Goal: Transaction & Acquisition: Purchase product/service

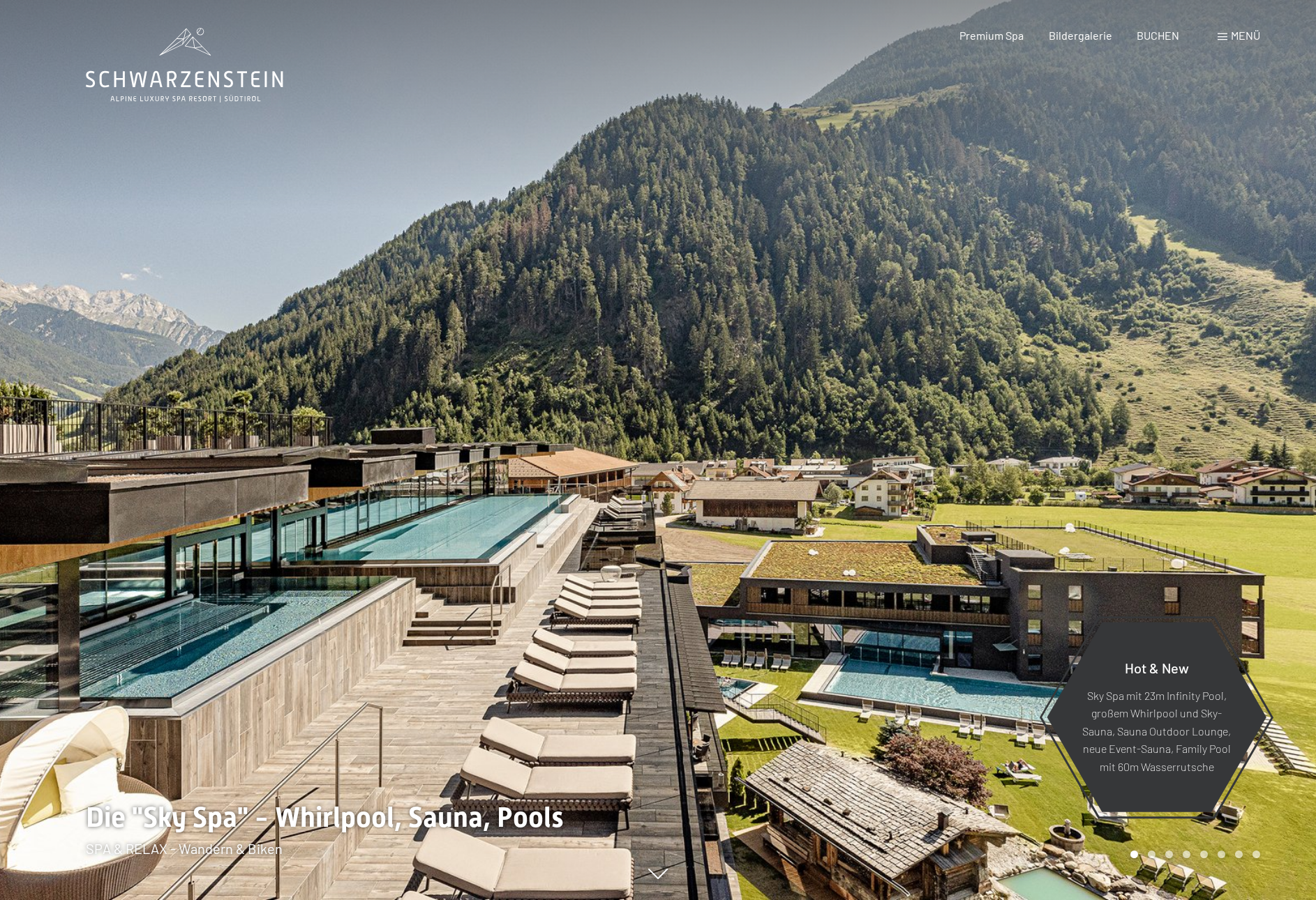
click at [1260, 43] on div "Buchen Anfragen Premium Spa Bildergalerie BUCHEN Menü DE IT EN Gutschein Bilder…" at bounding box center [1085, 35] width 350 height 16
click at [1237, 33] on span "Menü" at bounding box center [1245, 35] width 29 height 13
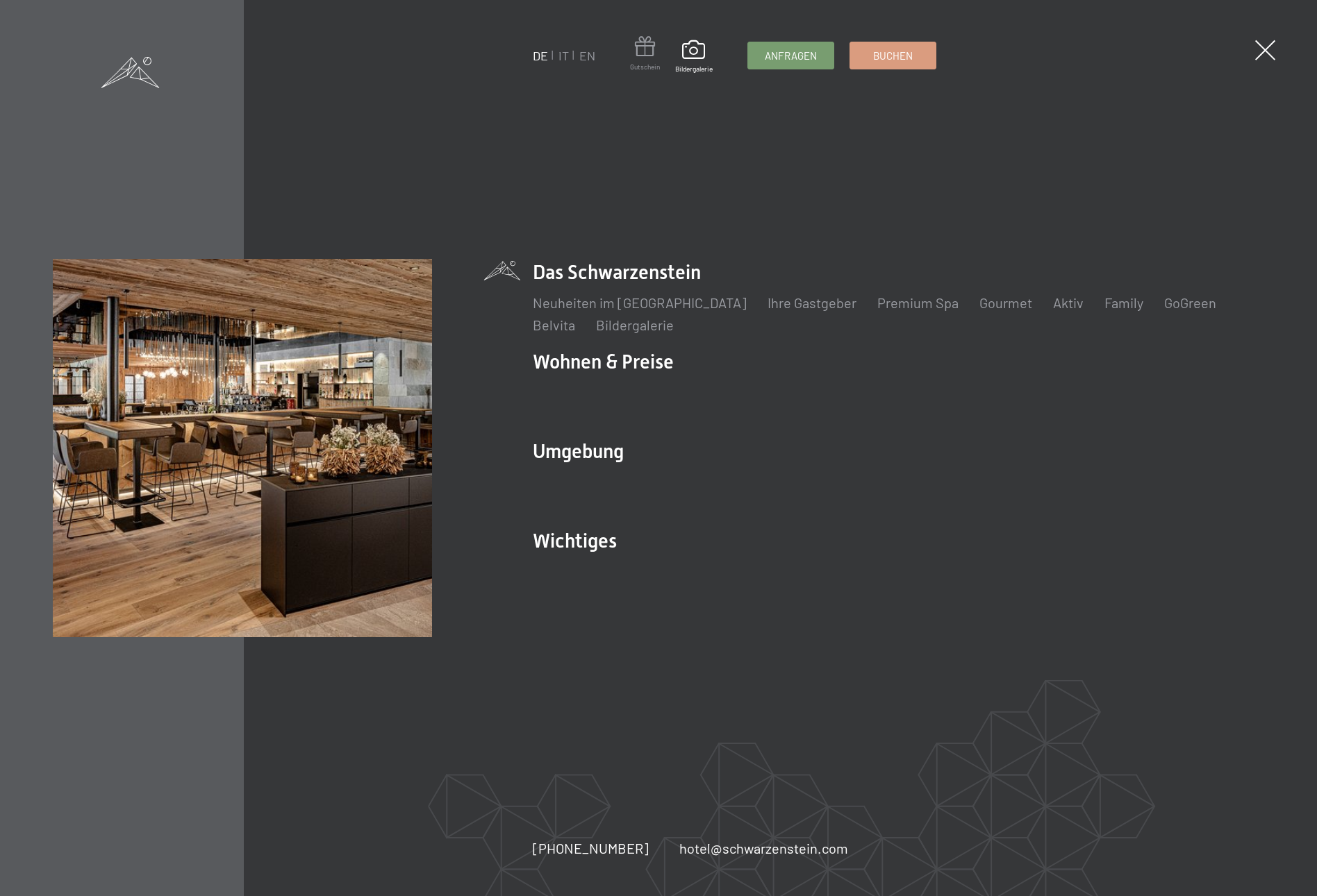
click at [637, 49] on span at bounding box center [645, 49] width 30 height 25
click at [642, 54] on span at bounding box center [645, 49] width 30 height 25
click at [653, 59] on span at bounding box center [645, 49] width 30 height 25
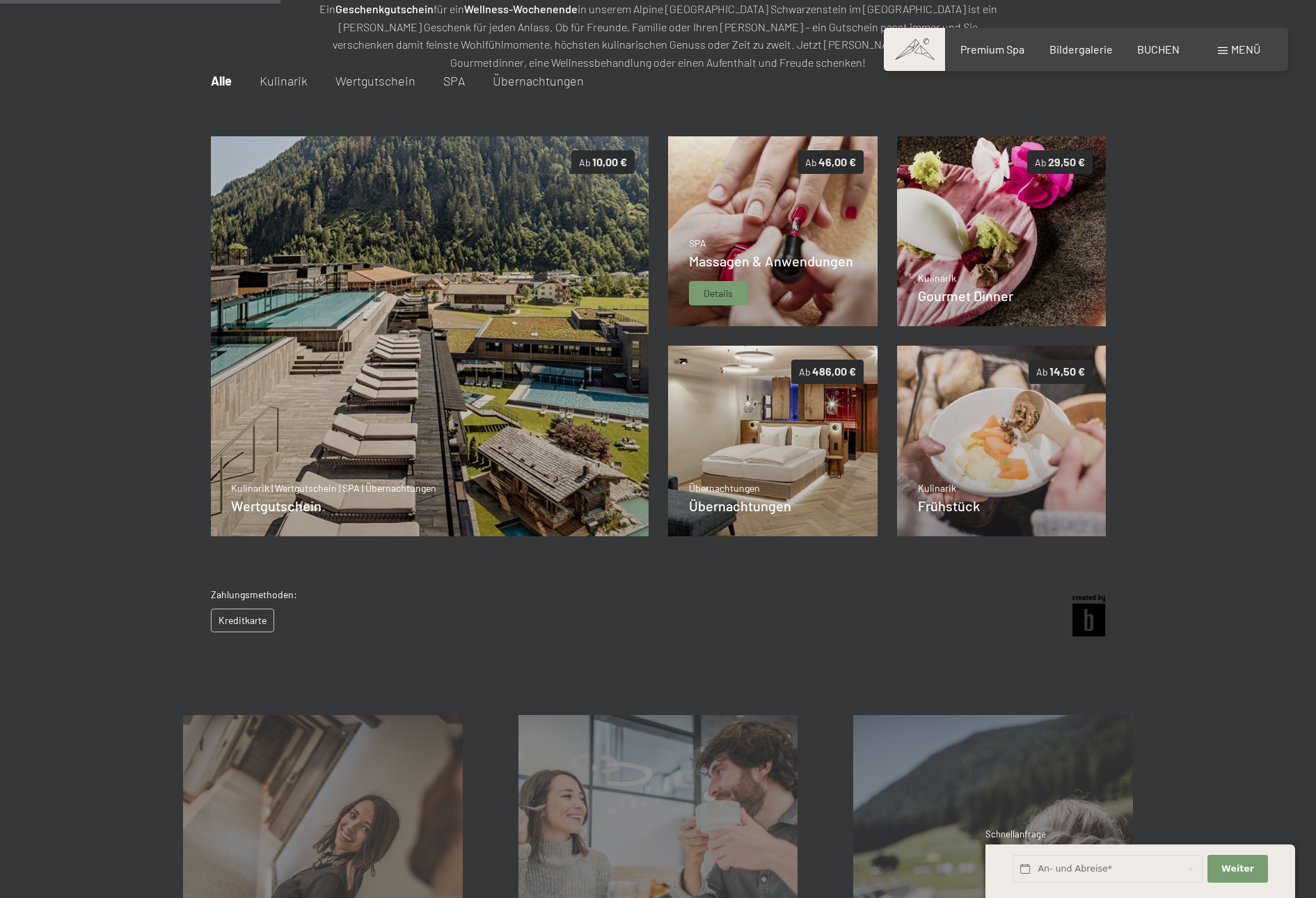
click at [782, 230] on img at bounding box center [773, 232] width 209 height 191
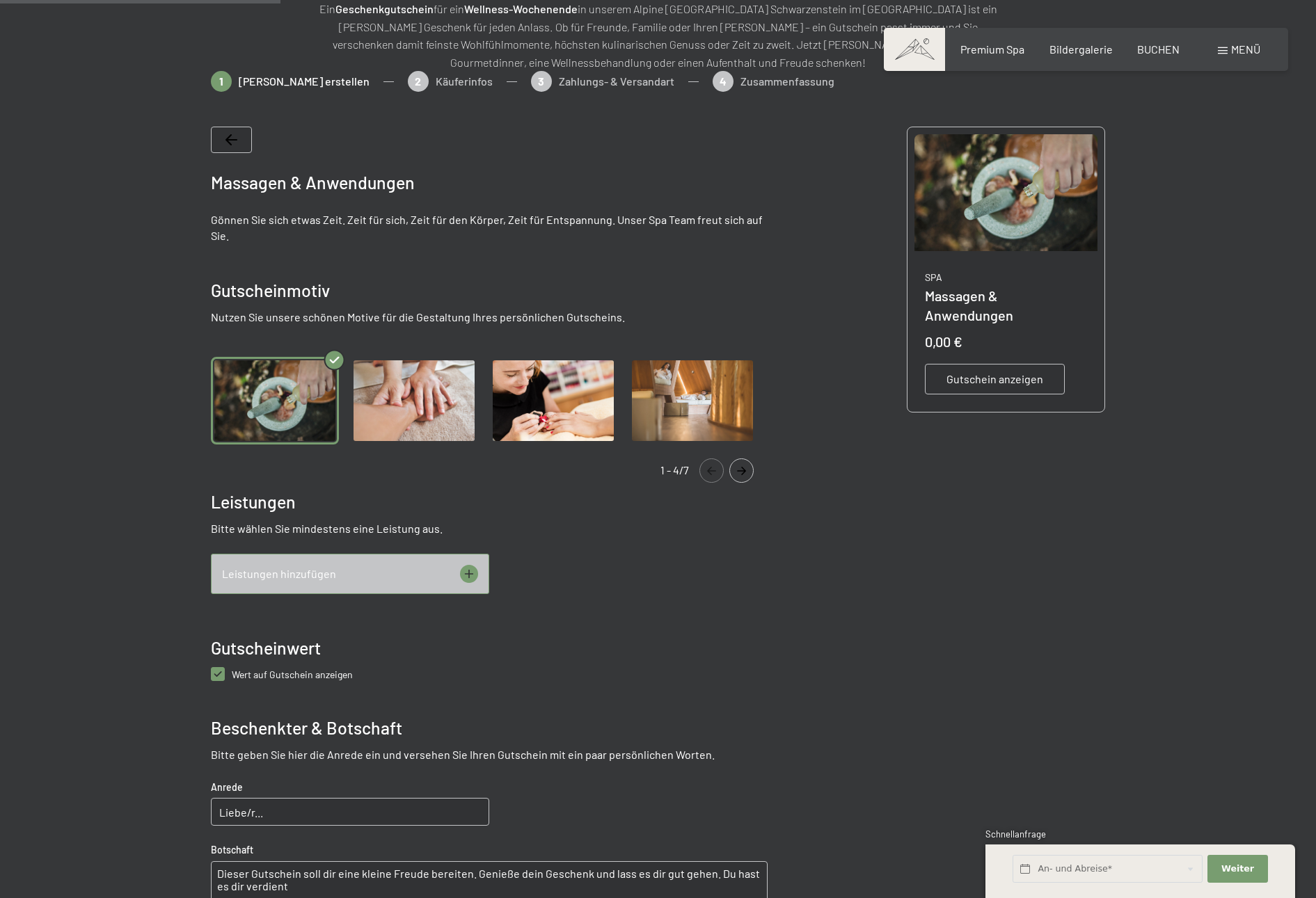
click at [402, 571] on div "Leistungen hinzufügen" at bounding box center [350, 573] width 279 height 40
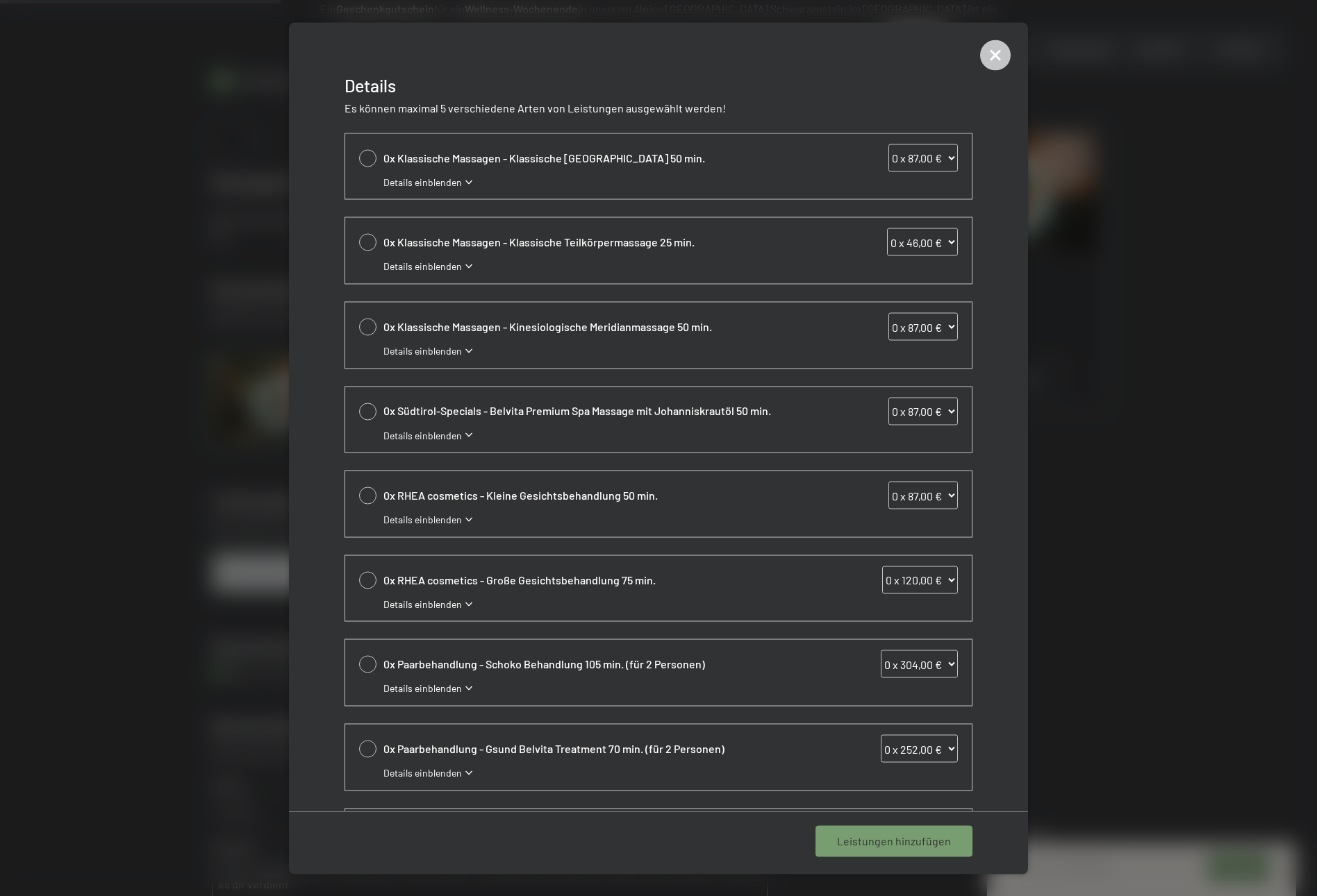
scroll to position [145, 0]
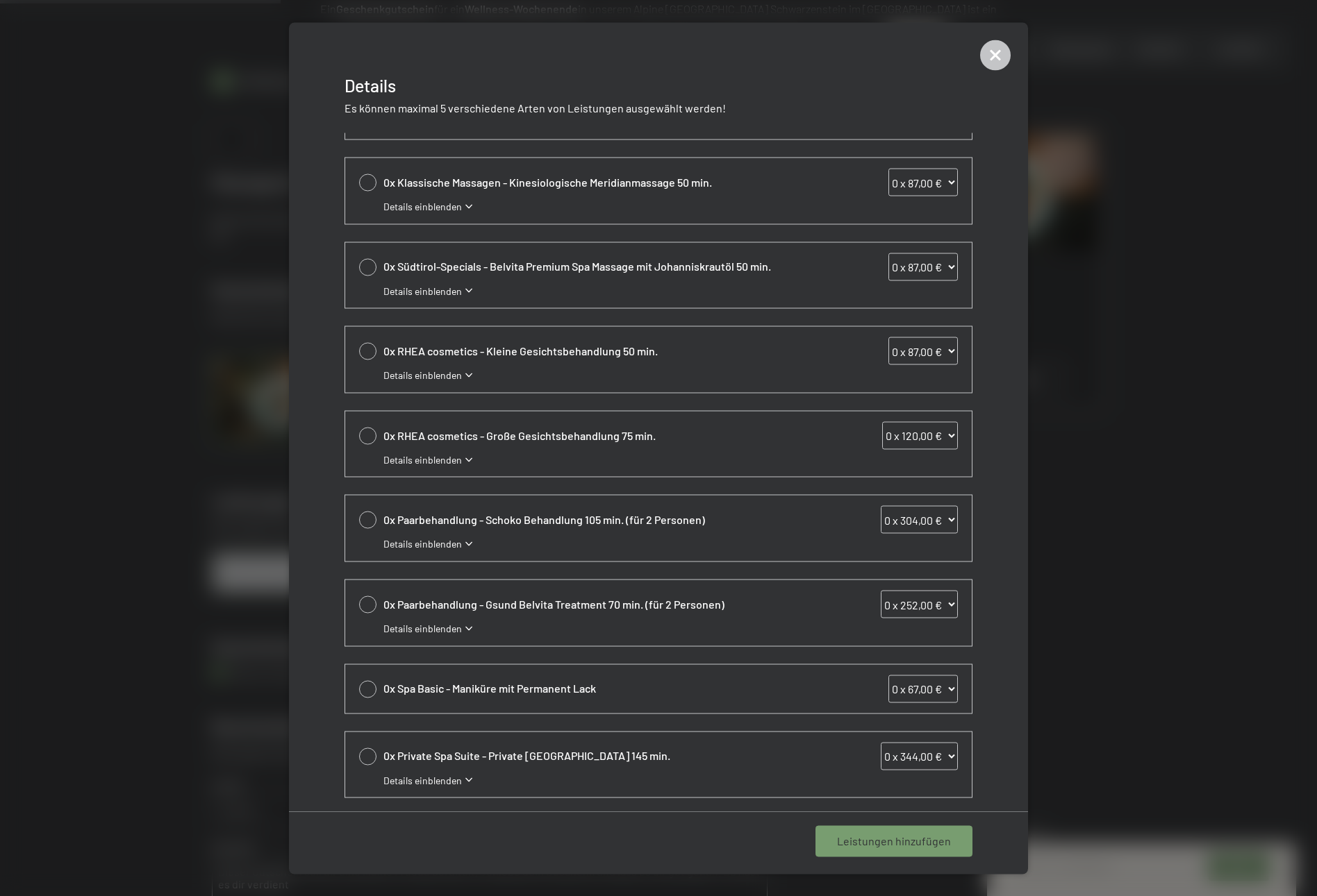
click at [431, 622] on span "Details einblenden" at bounding box center [422, 629] width 78 height 14
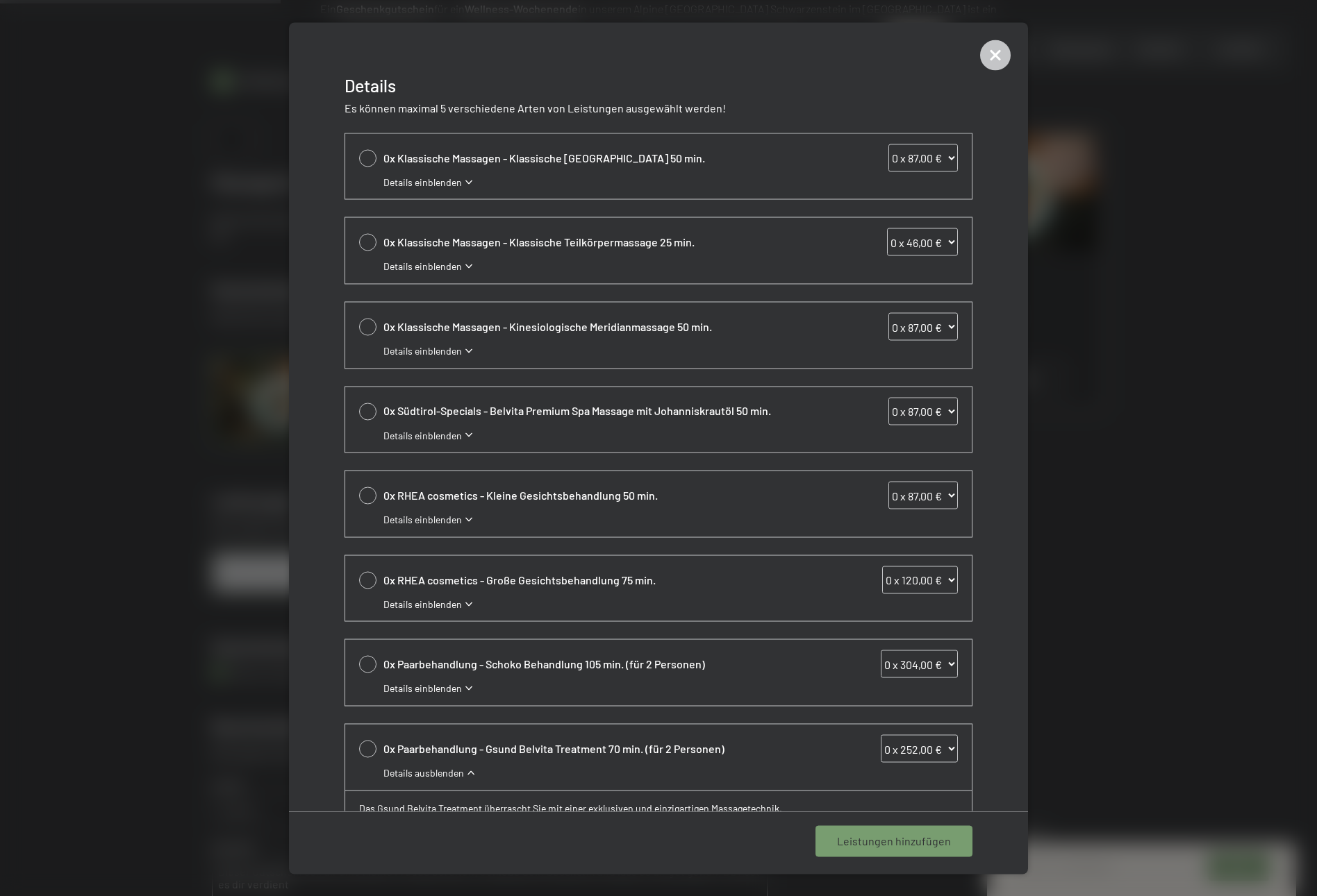
scroll to position [28, 0]
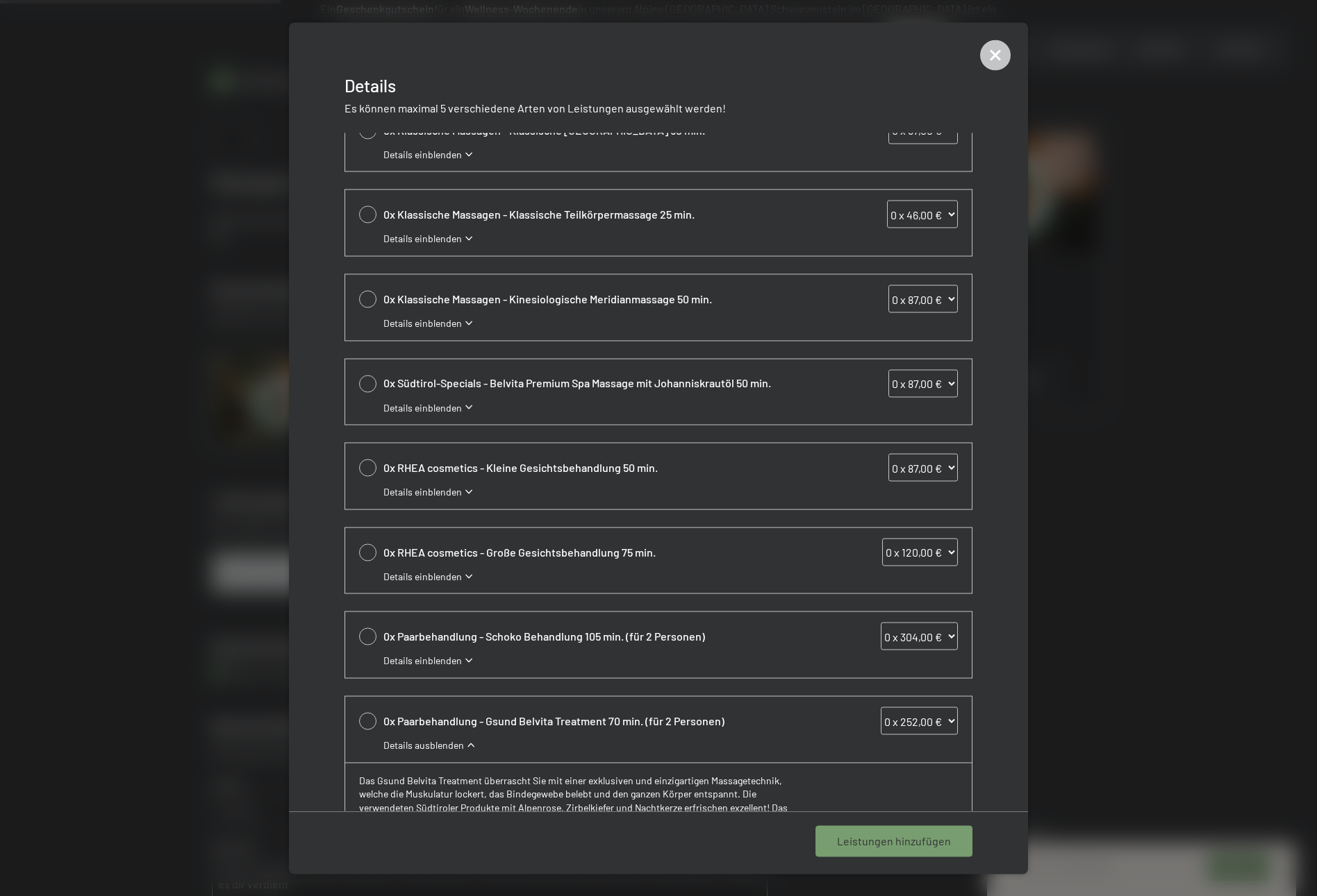
click at [440, 569] on span "Details einblenden" at bounding box center [422, 576] width 78 height 14
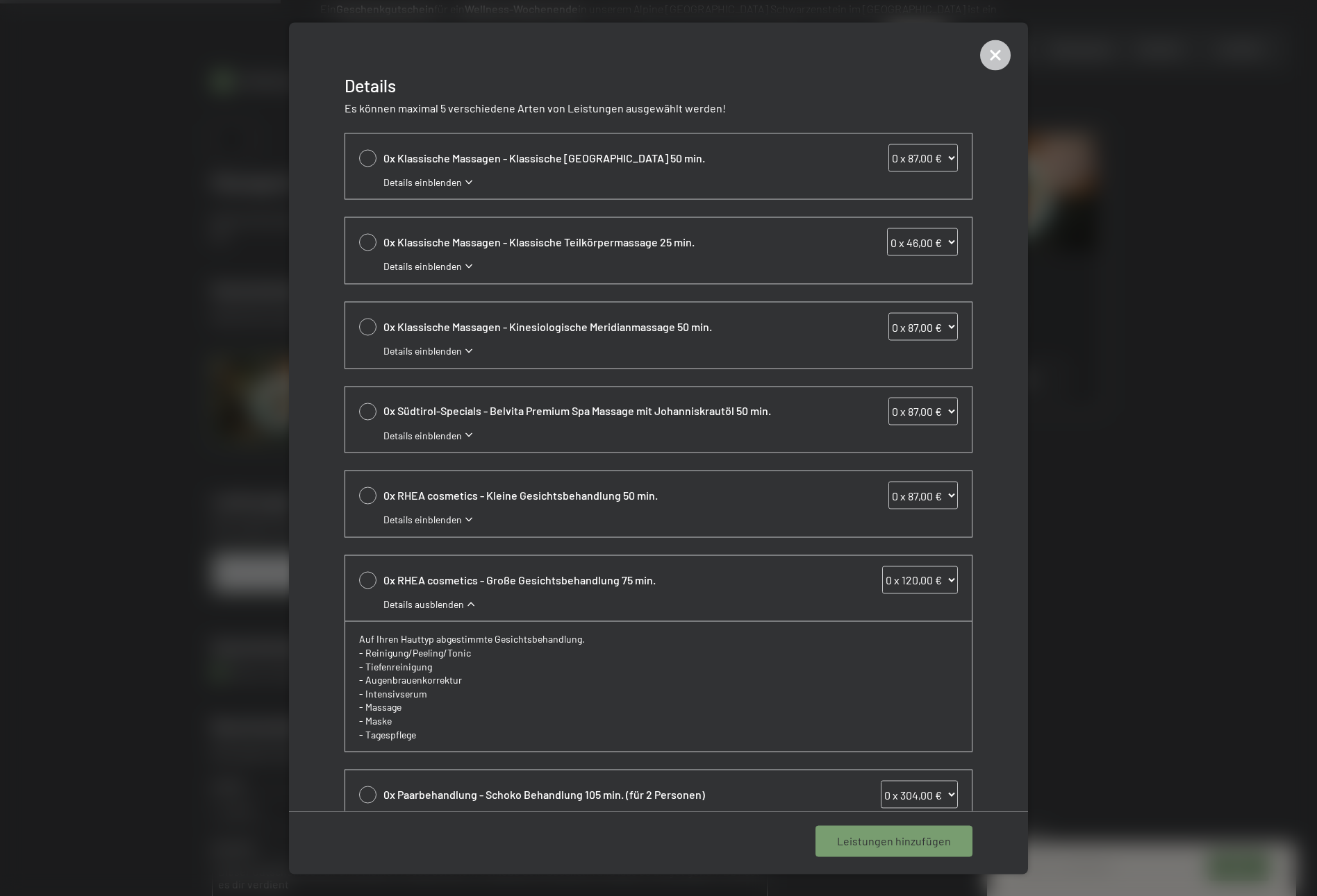
scroll to position [132, 0]
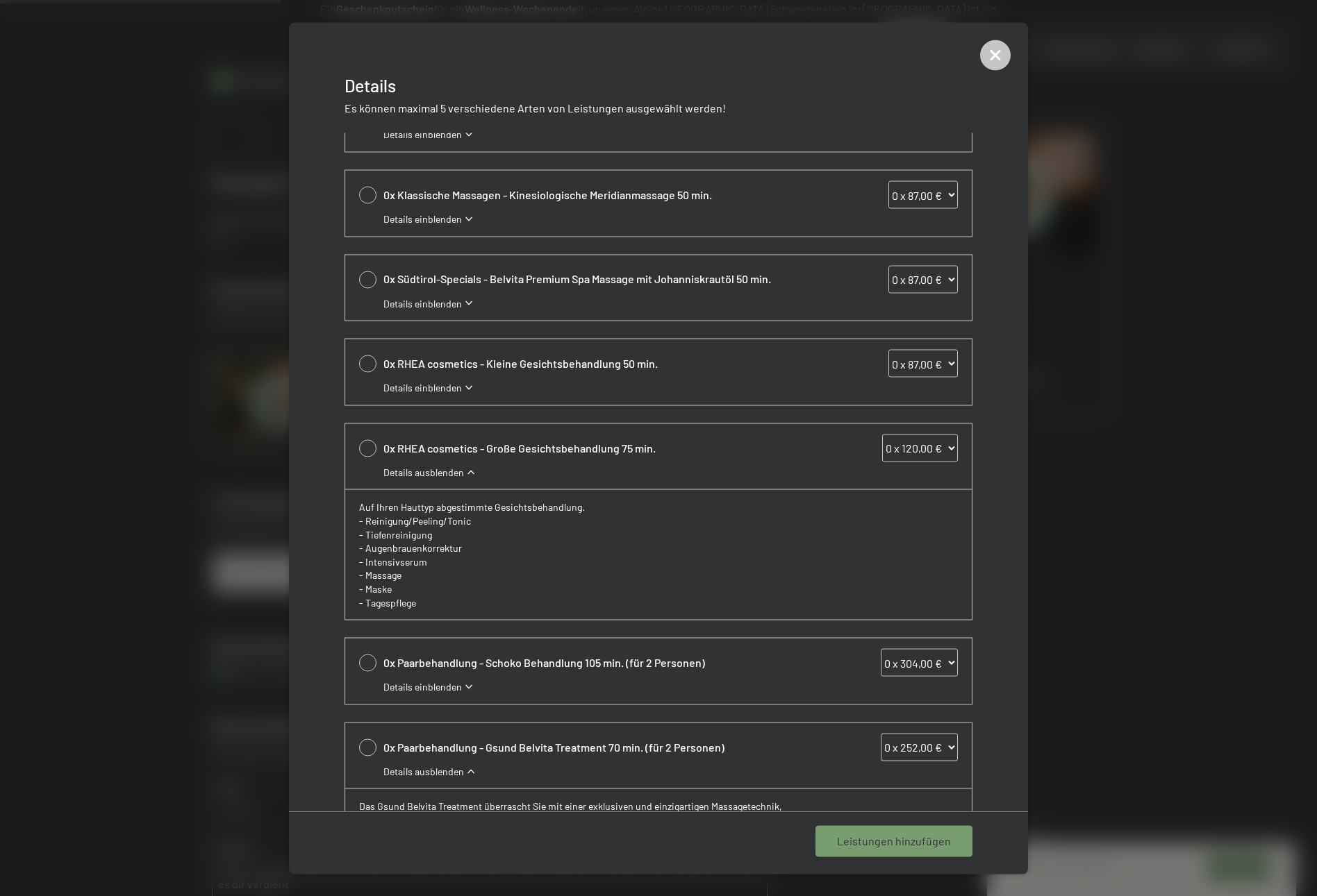
click at [521, 383] on div "Details einblenden" at bounding box center [670, 388] width 575 height 14
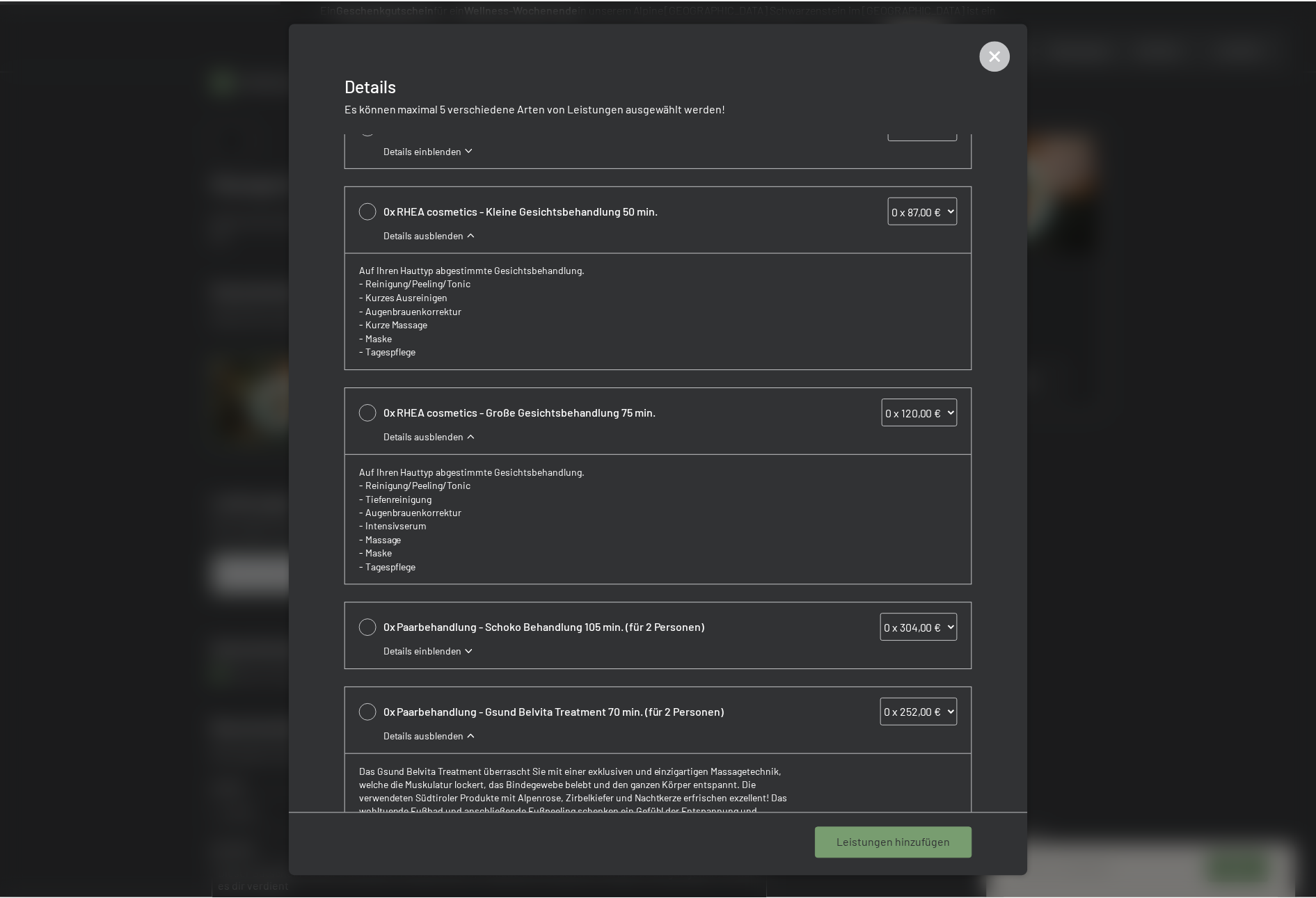
scroll to position [474, 0]
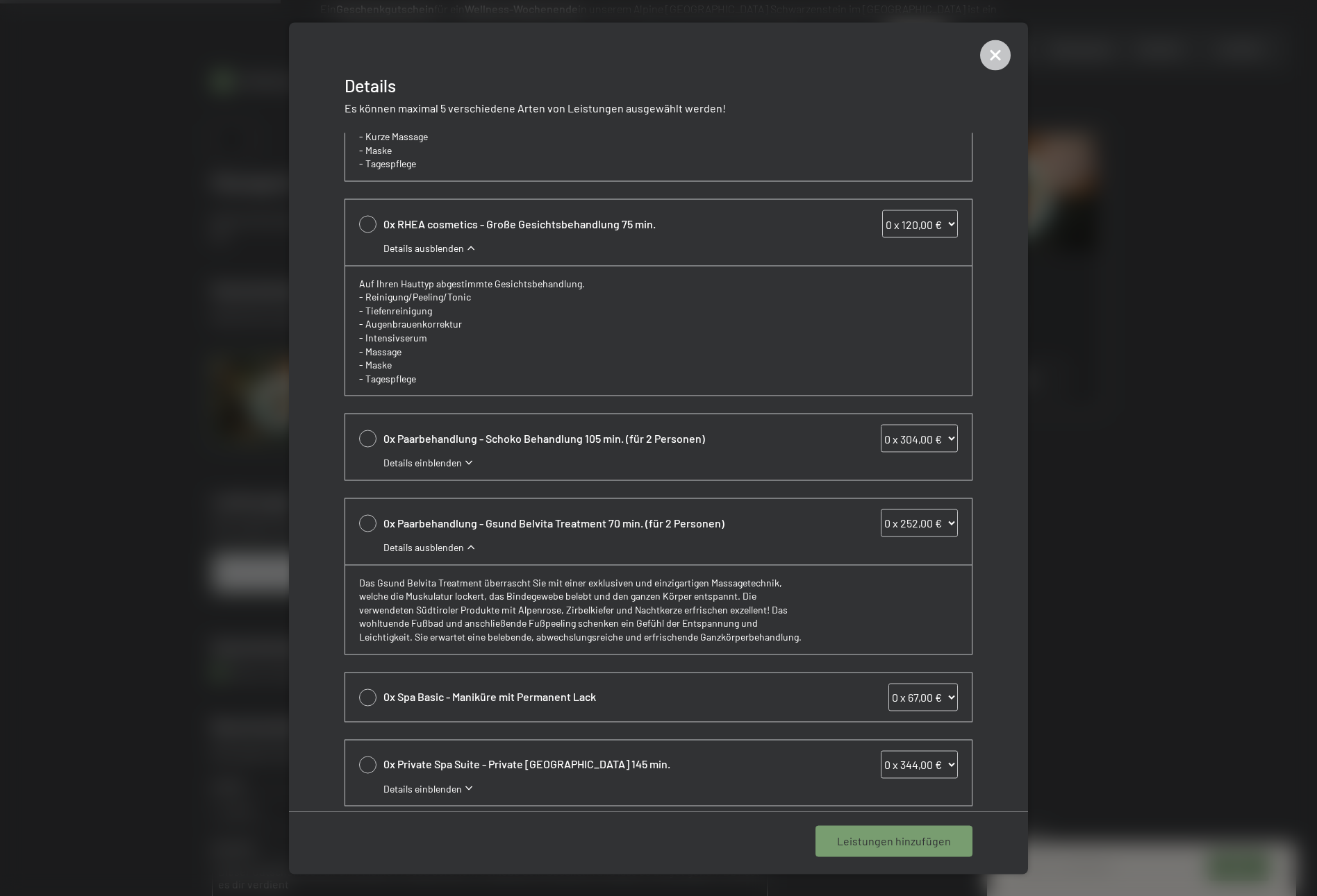
click at [165, 517] on div at bounding box center [658, 448] width 1317 height 896
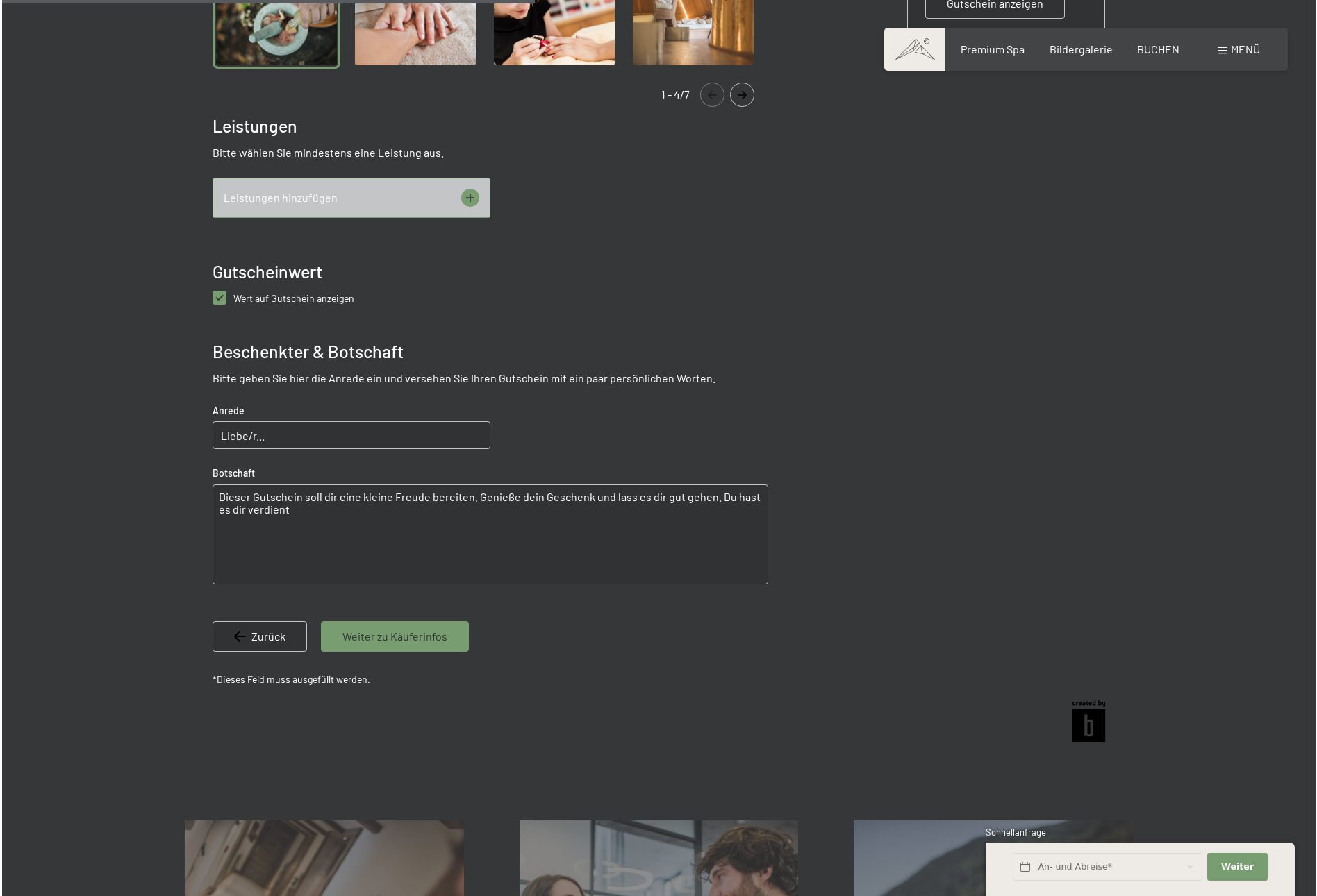
scroll to position [567, 0]
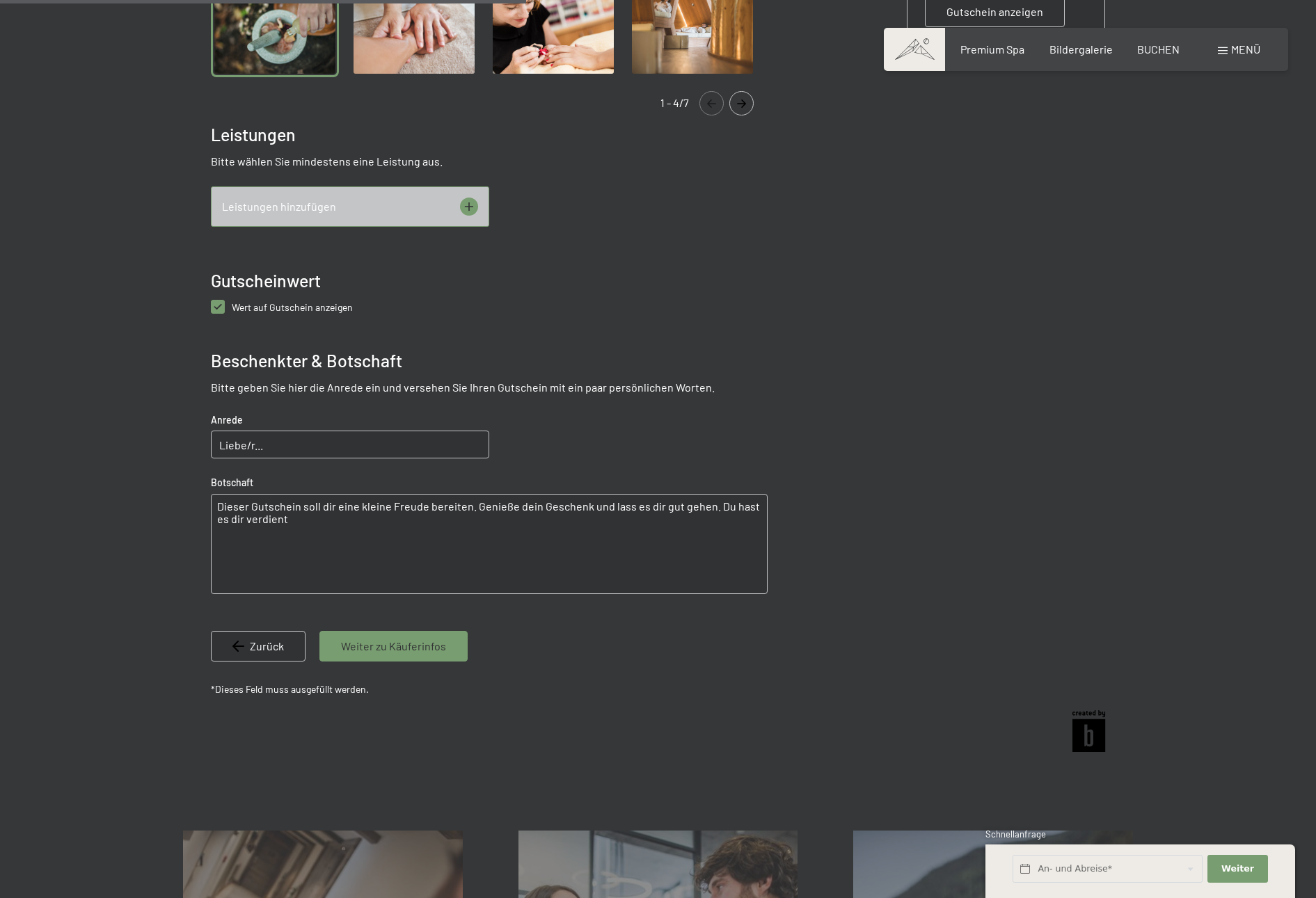
click at [270, 202] on span "Leistungen hinzufügen" at bounding box center [279, 206] width 114 height 16
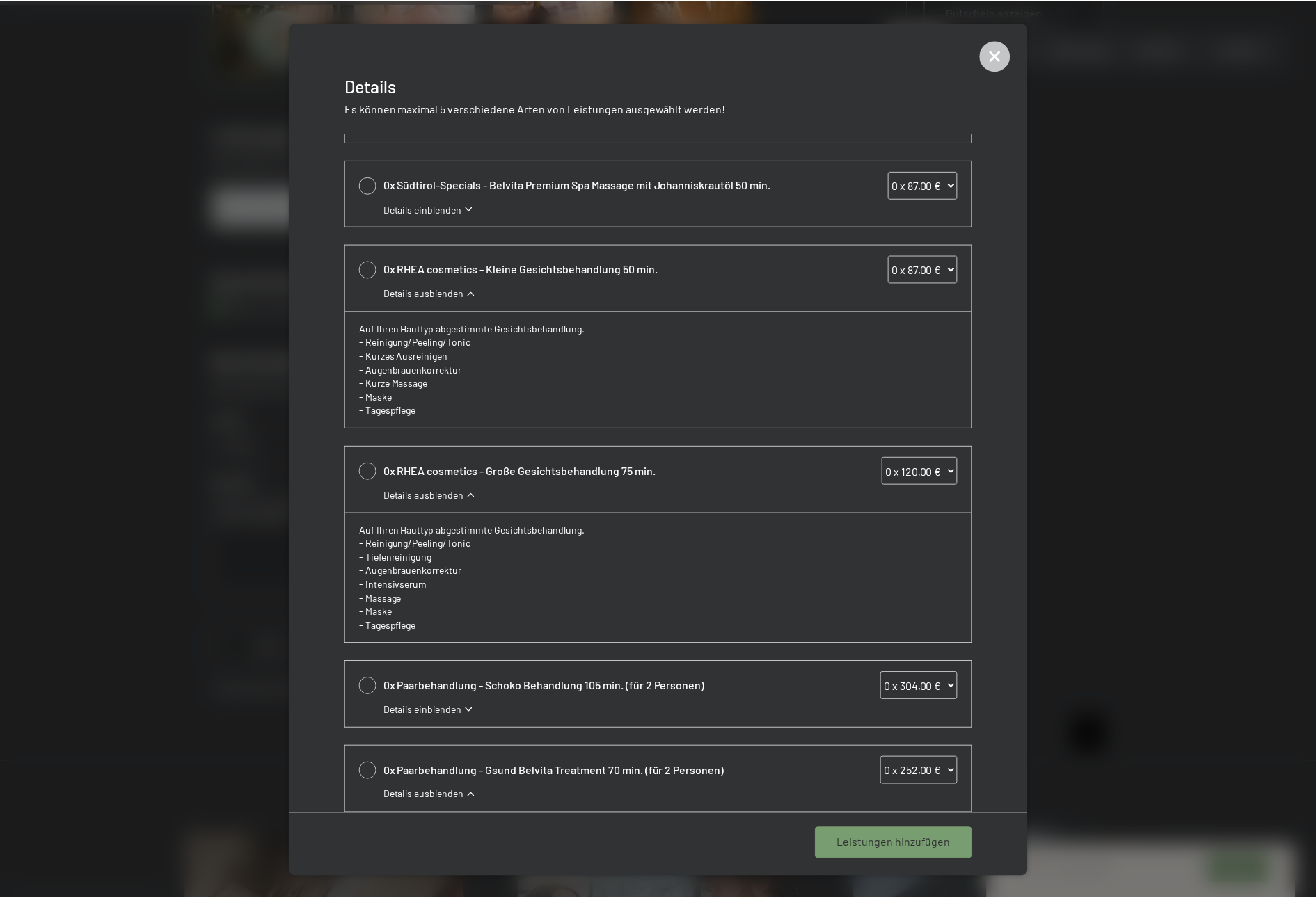
scroll to position [0, 0]
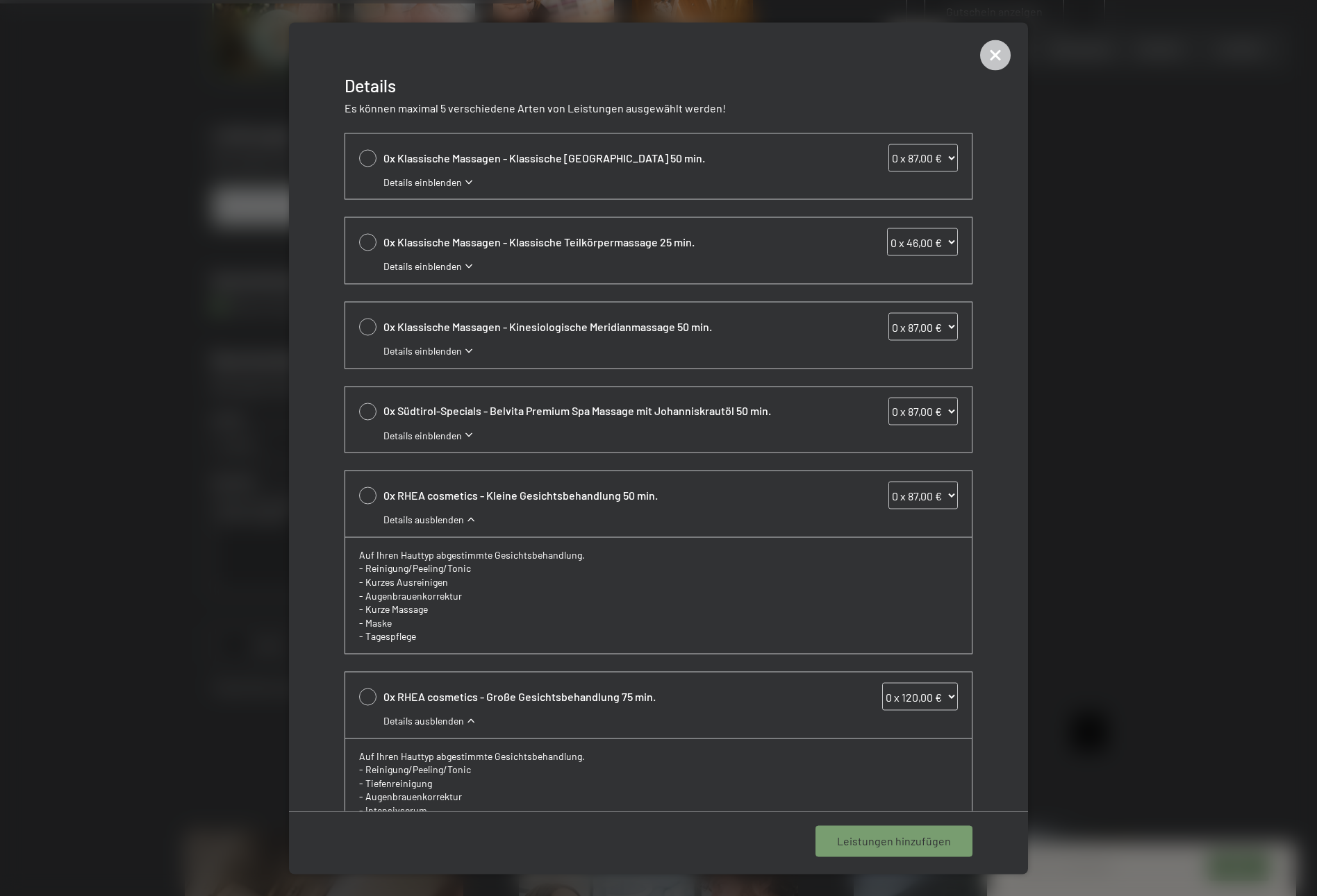
click at [459, 179] on span "Details einblenden" at bounding box center [422, 182] width 78 height 14
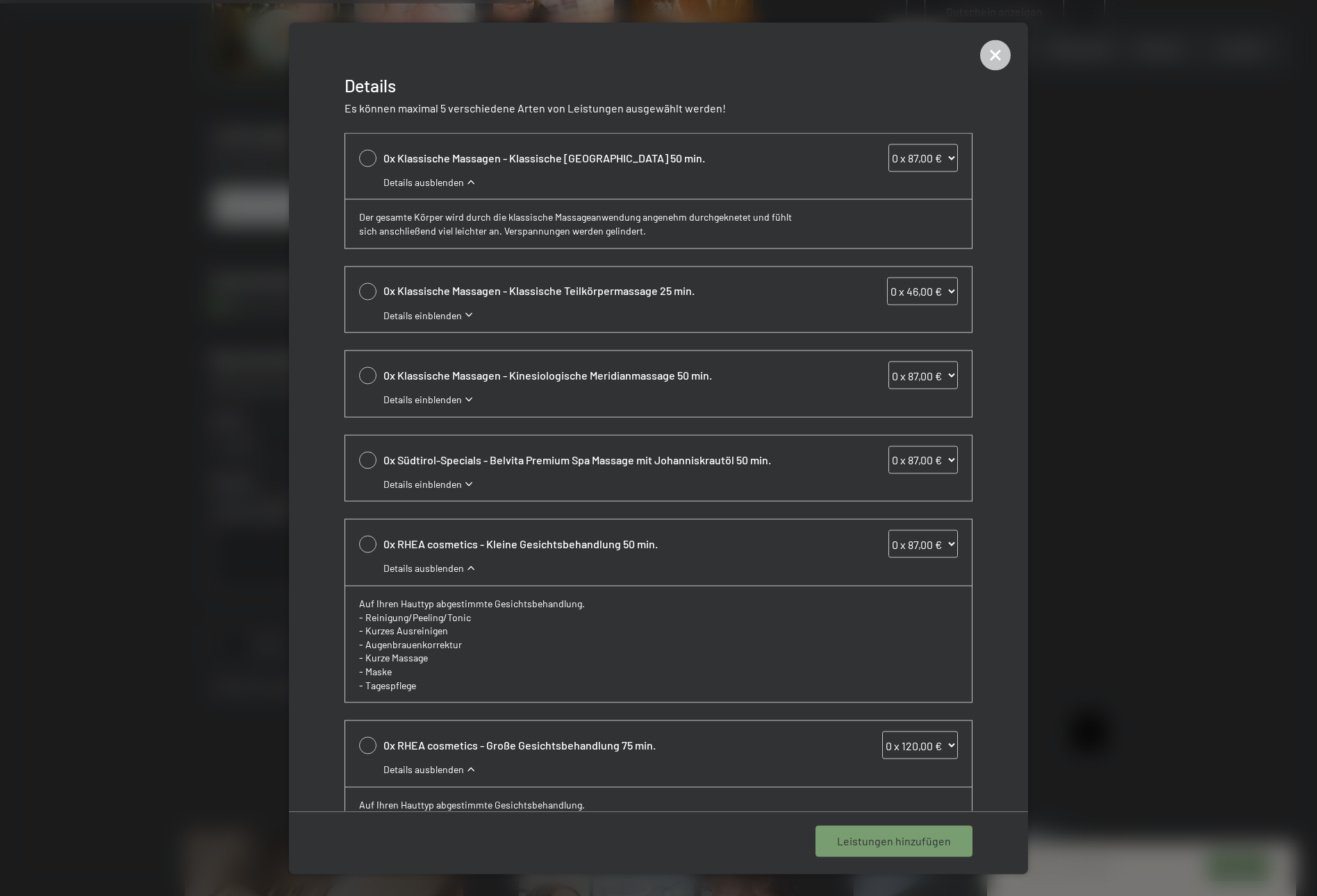
click at [459, 179] on span "Details ausblenden" at bounding box center [423, 182] width 80 height 14
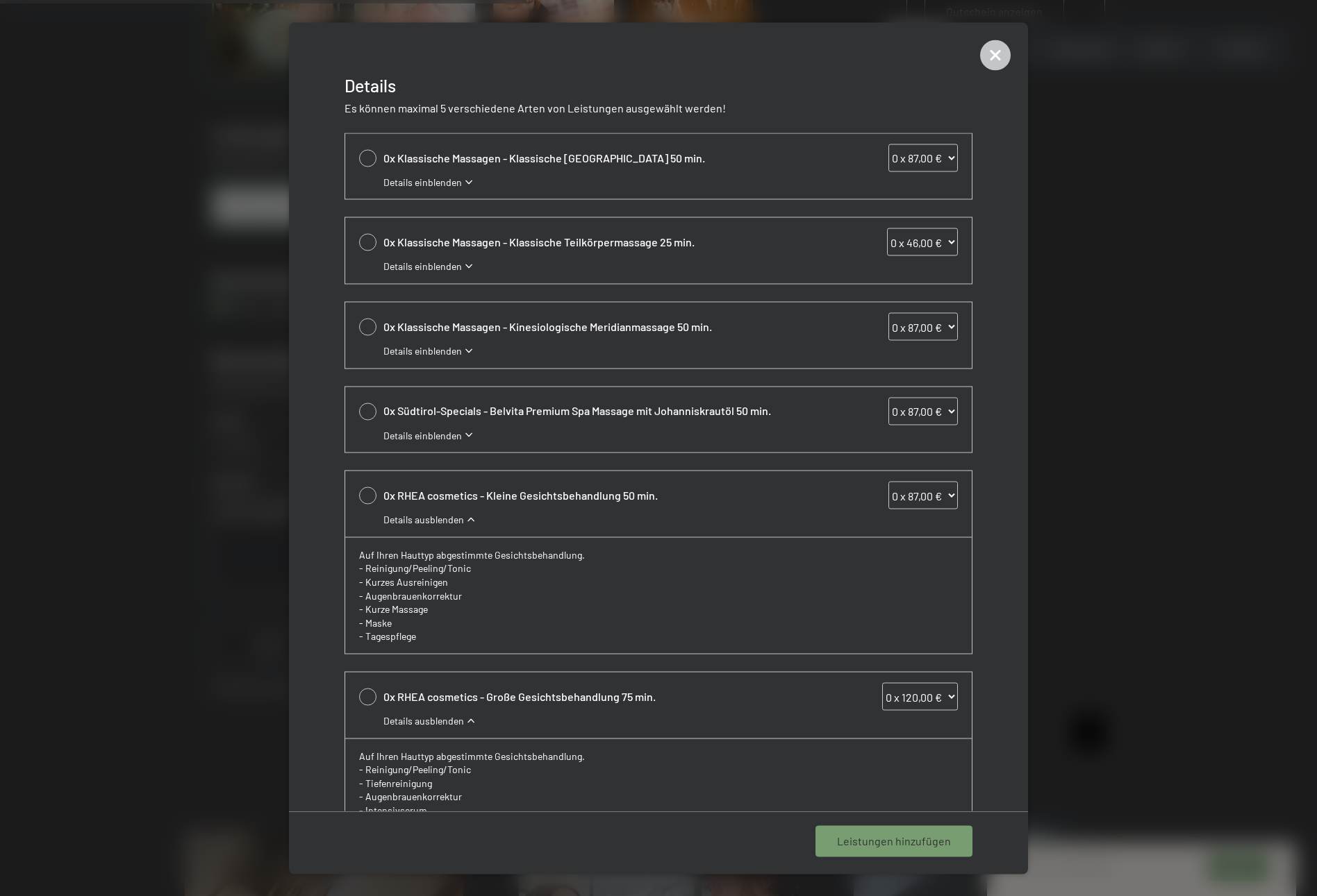
click at [443, 430] on span "Details einblenden" at bounding box center [422, 435] width 78 height 14
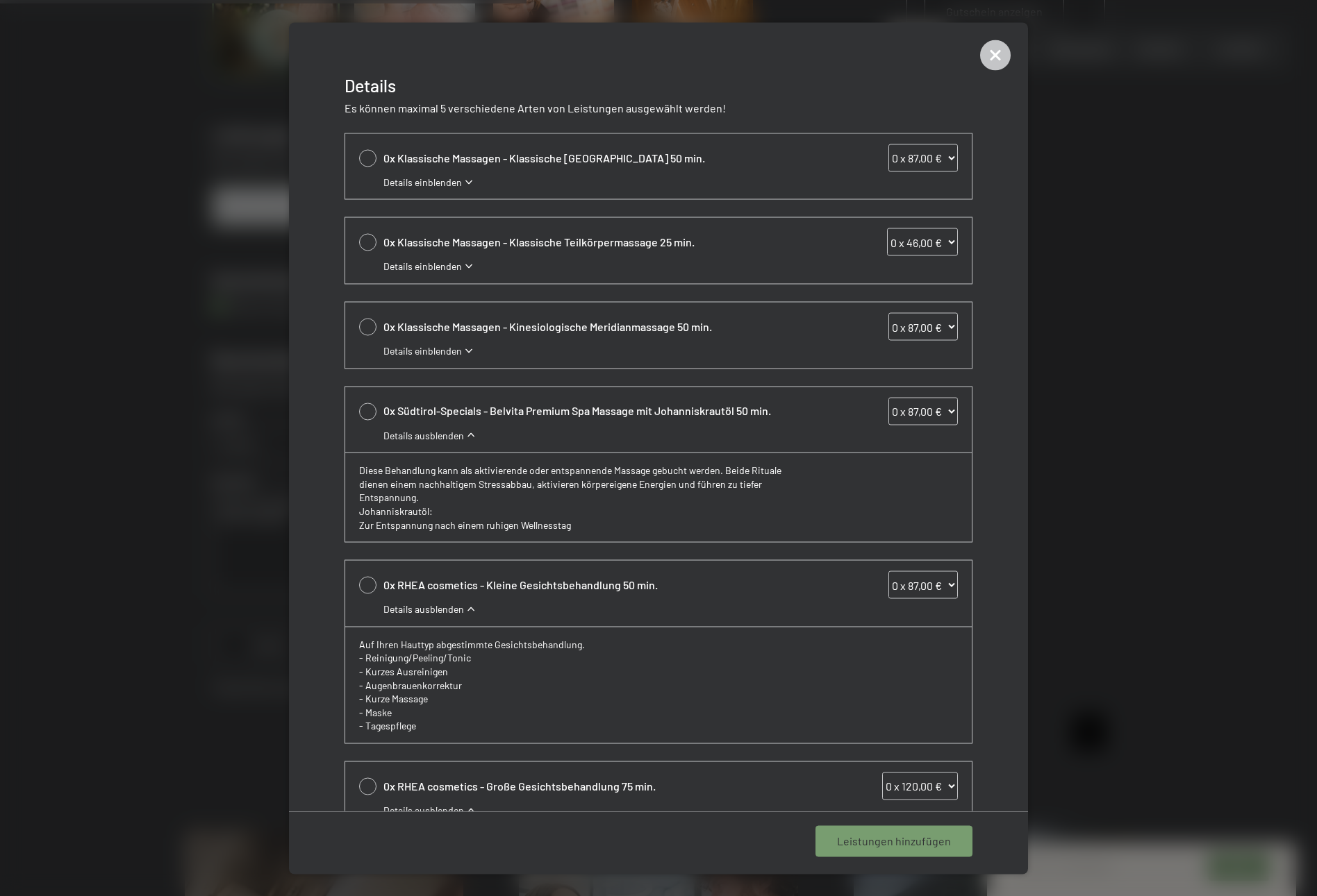
click at [293, 418] on div "0x Klassische Massagen - Klassische [GEOGRAPHIC_DATA] 50 min. 0 x 87,00 € 1 x 8…" at bounding box center [658, 471] width 739 height 678
click at [286, 425] on div at bounding box center [658, 448] width 1317 height 896
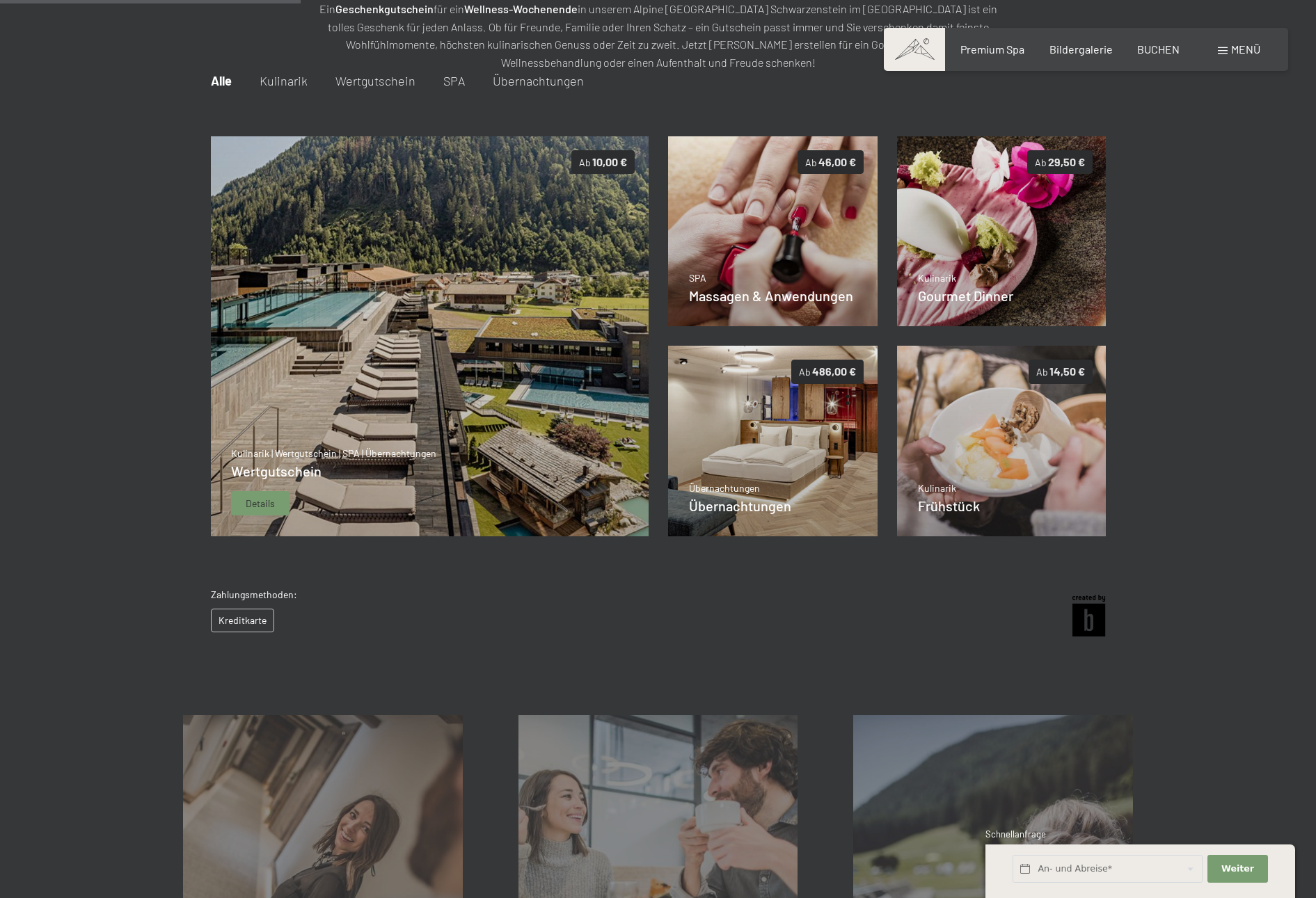
click at [515, 387] on img at bounding box center [429, 337] width 438 height 401
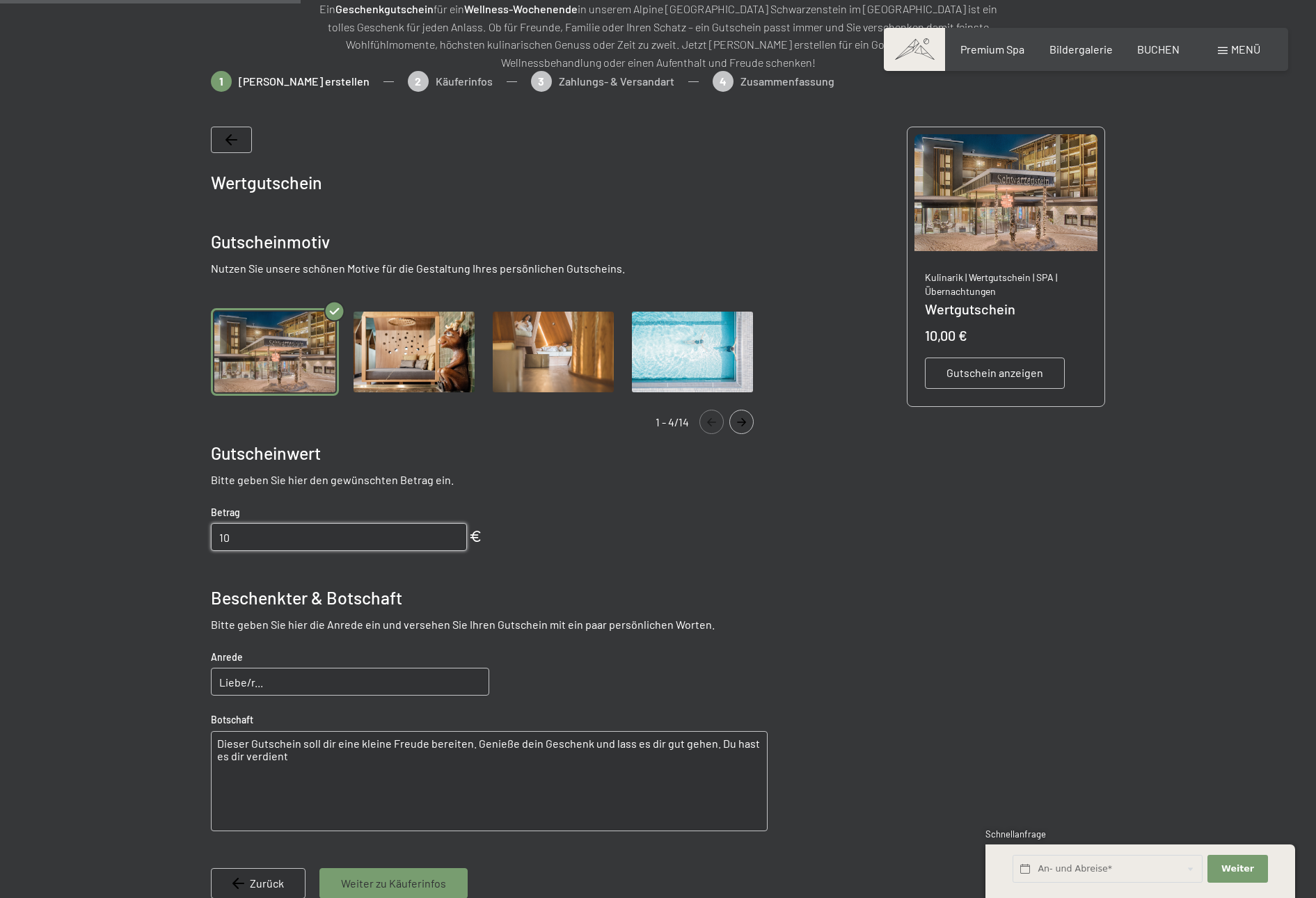
click at [364, 532] on input "10" at bounding box center [339, 537] width 256 height 28
click at [748, 426] on icon "Navigate to next slide" at bounding box center [741, 422] width 23 height 8
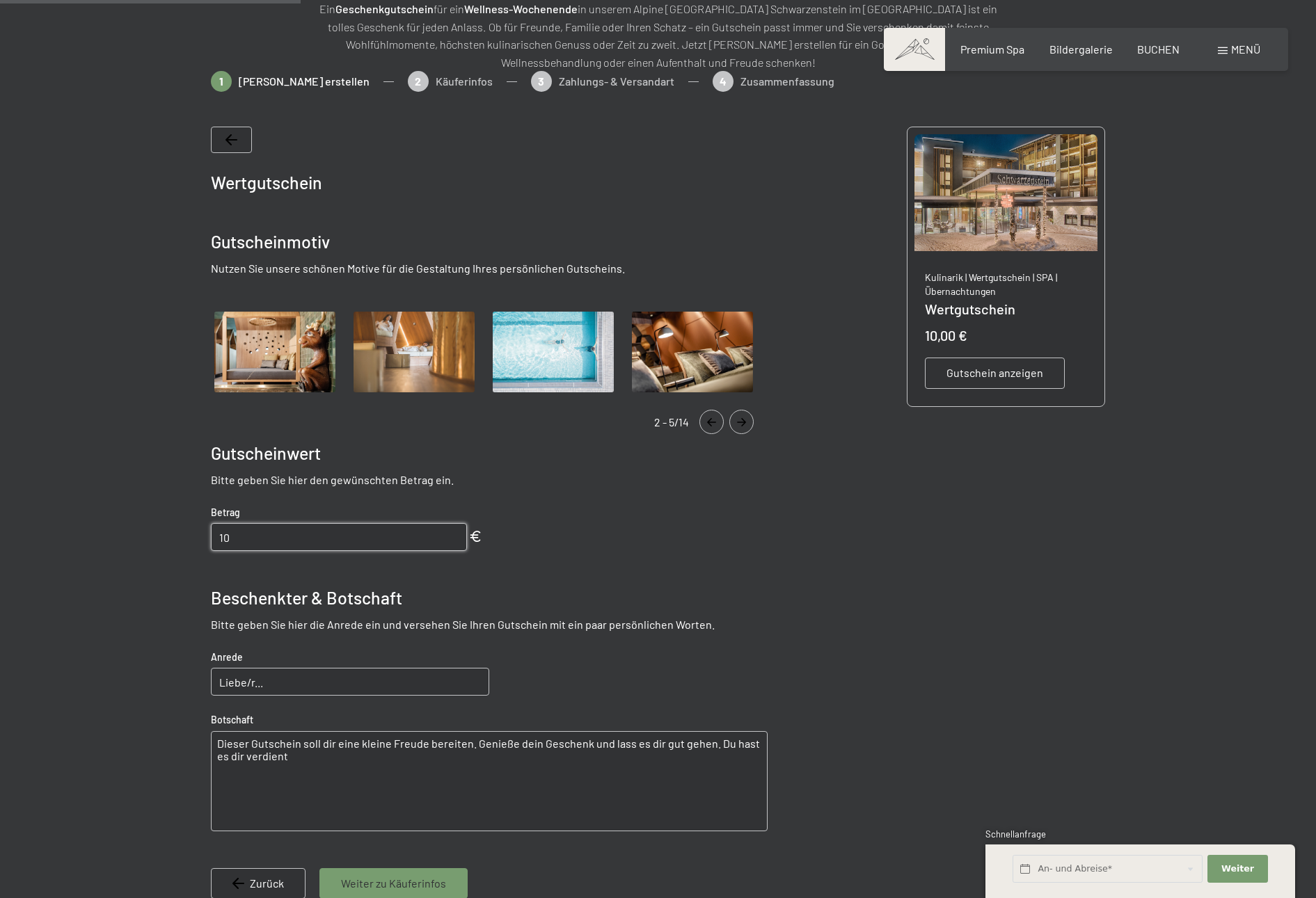
click at [748, 426] on icon "Navigate to next slide" at bounding box center [741, 422] width 23 height 8
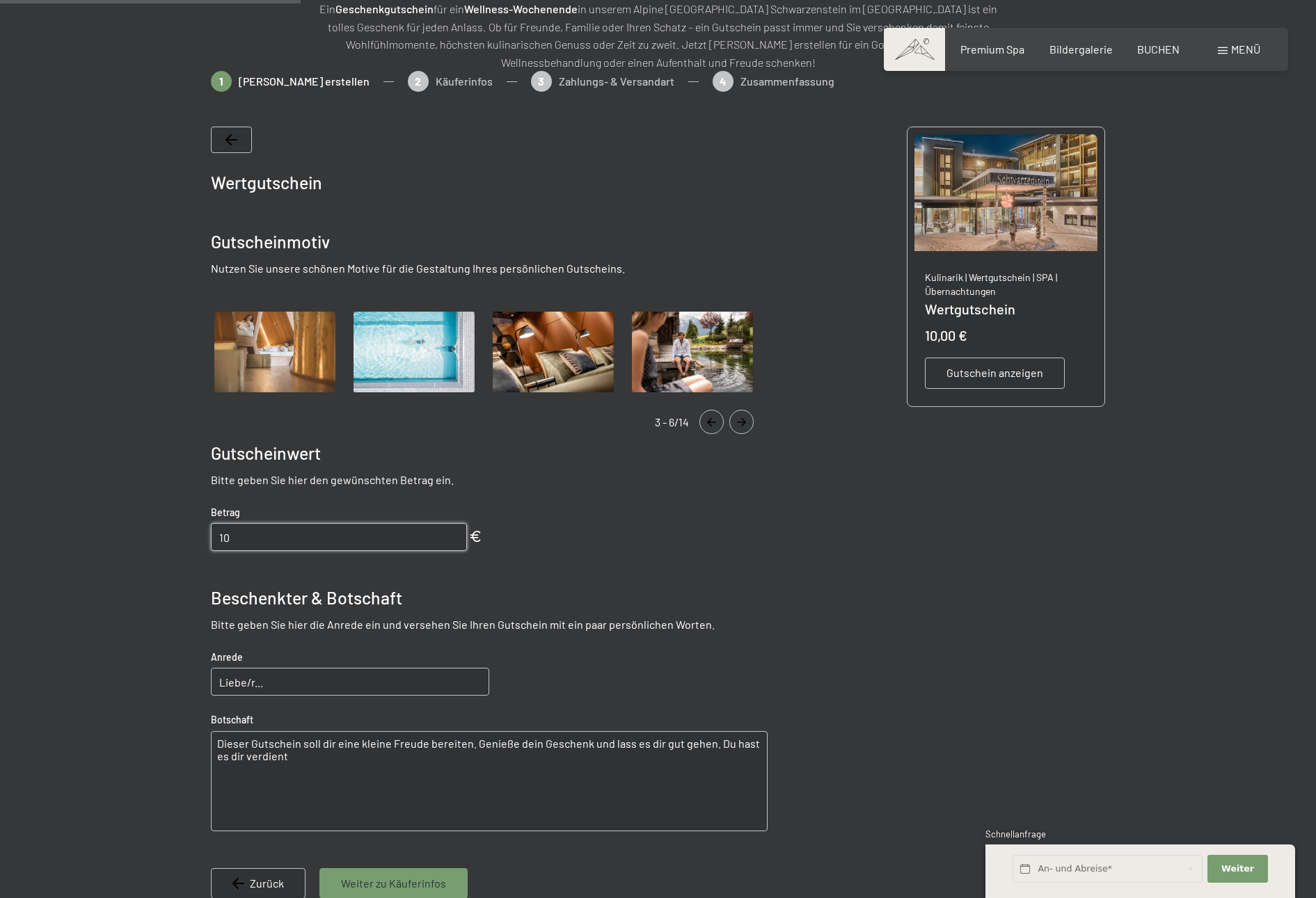
click at [748, 426] on icon "Navigate to next slide" at bounding box center [741, 422] width 23 height 8
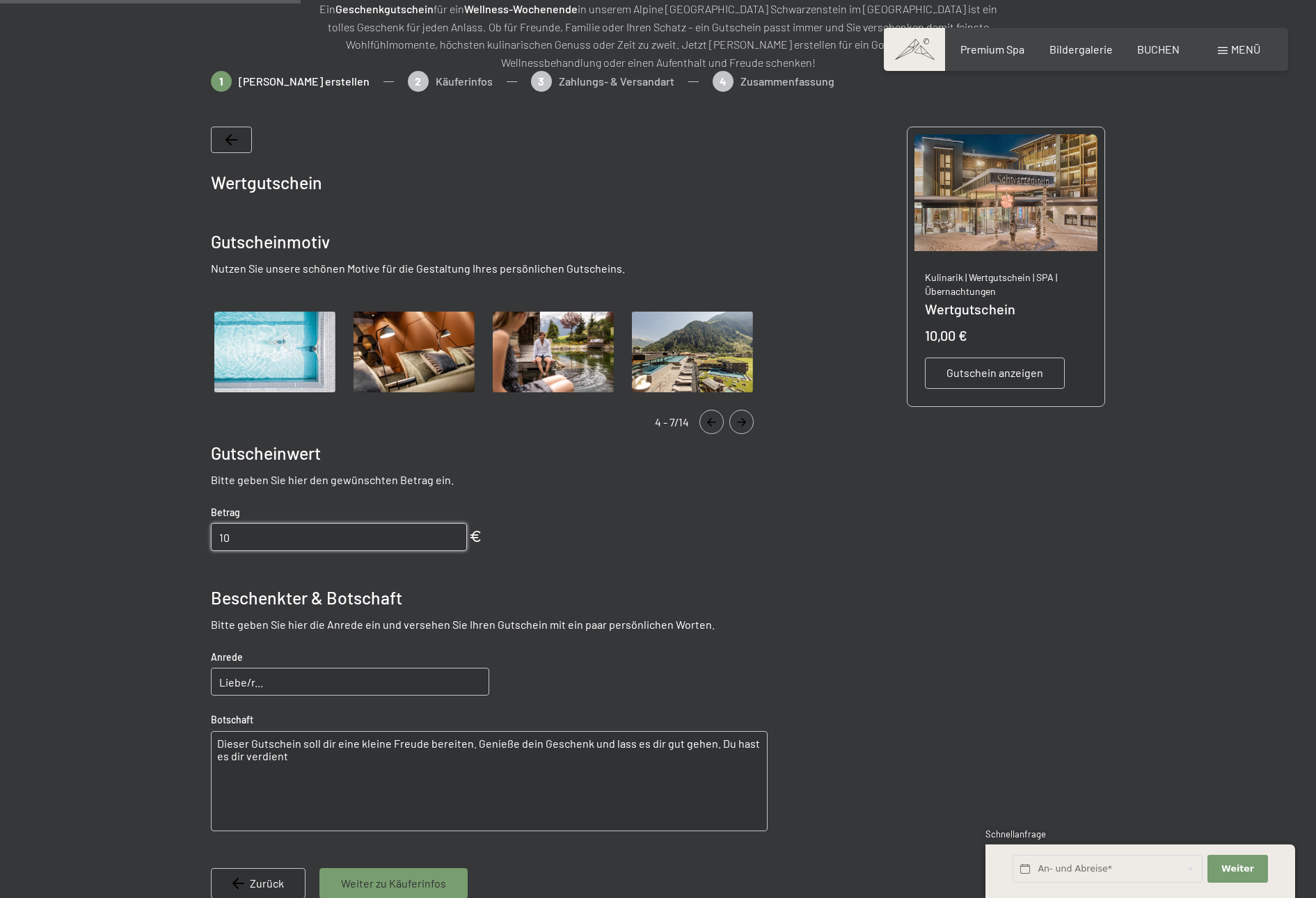
click at [748, 426] on icon "Navigate to next slide" at bounding box center [741, 422] width 23 height 8
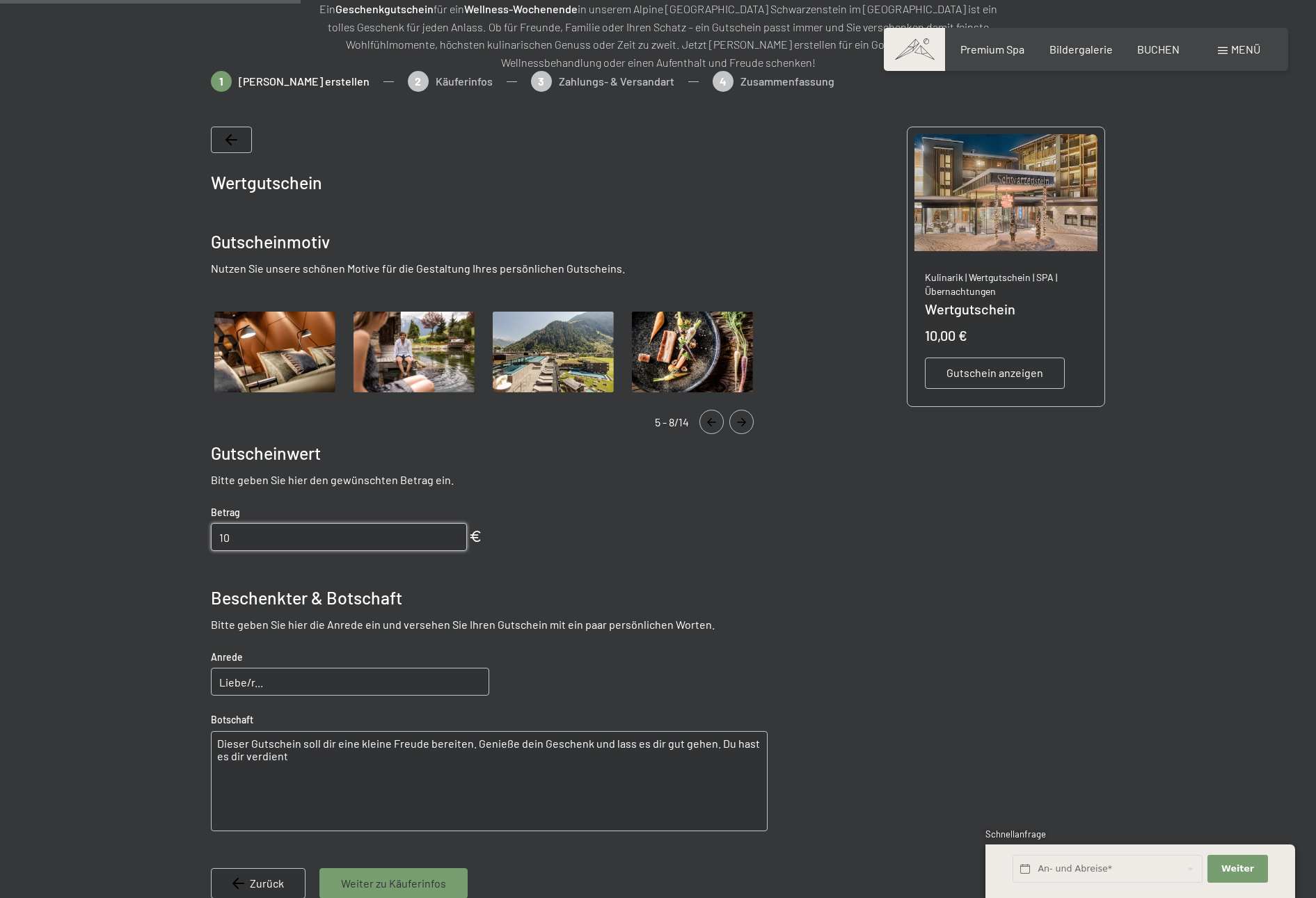
click at [748, 426] on icon "Navigate to next slide" at bounding box center [741, 422] width 23 height 8
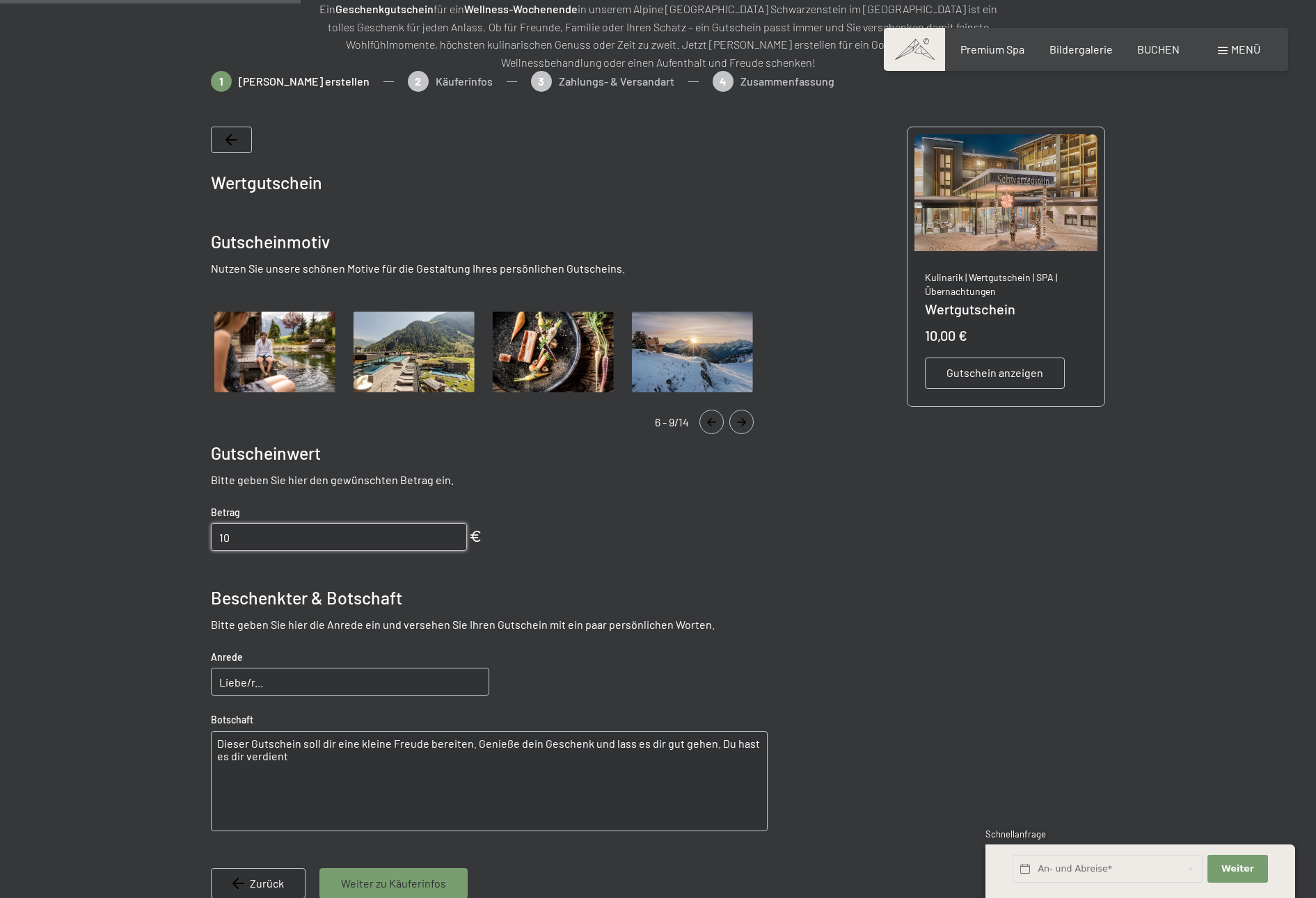
click at [748, 426] on icon "Navigate to next slide" at bounding box center [741, 422] width 23 height 8
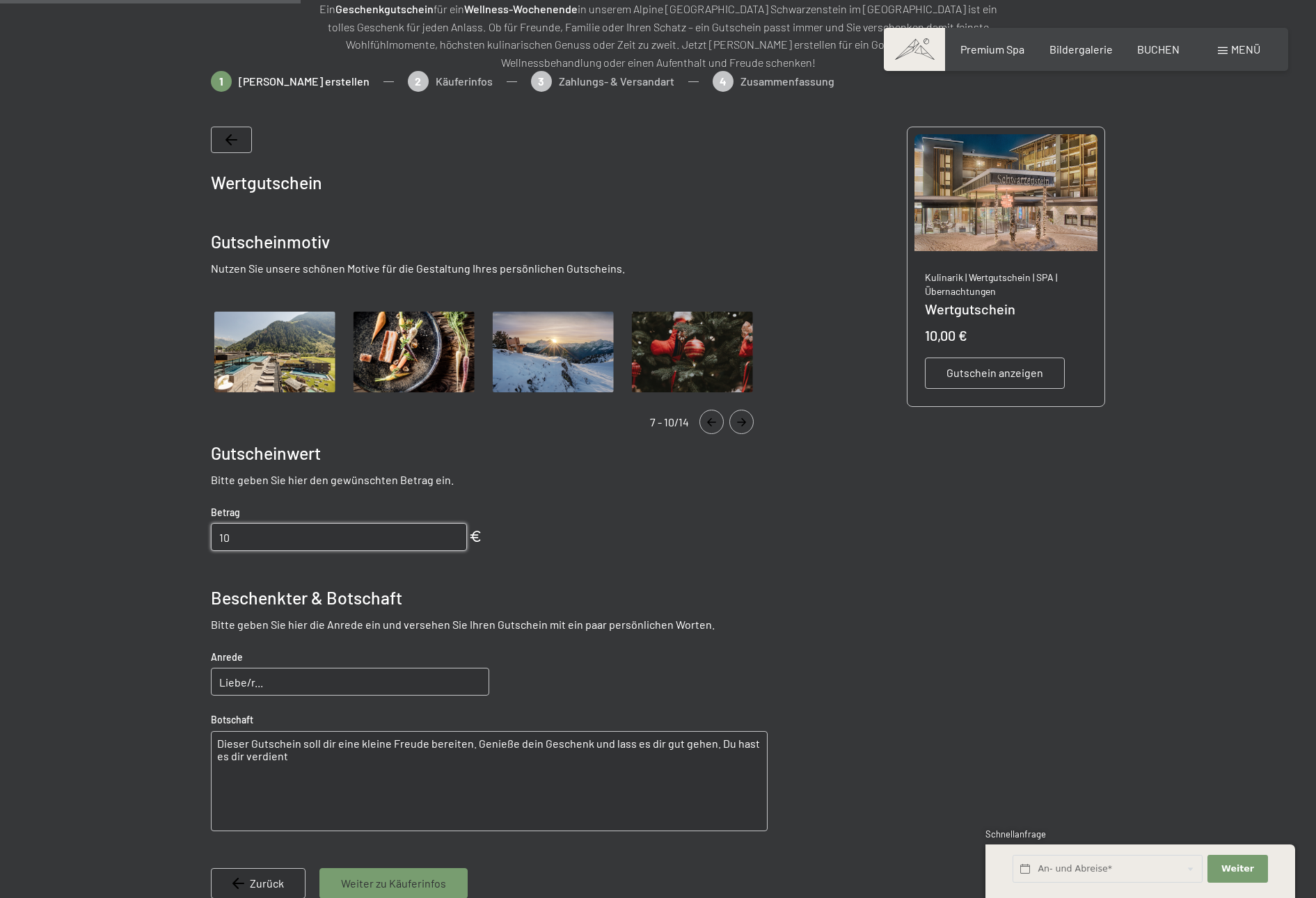
click at [748, 426] on icon "Navigate to next slide" at bounding box center [741, 422] width 23 height 8
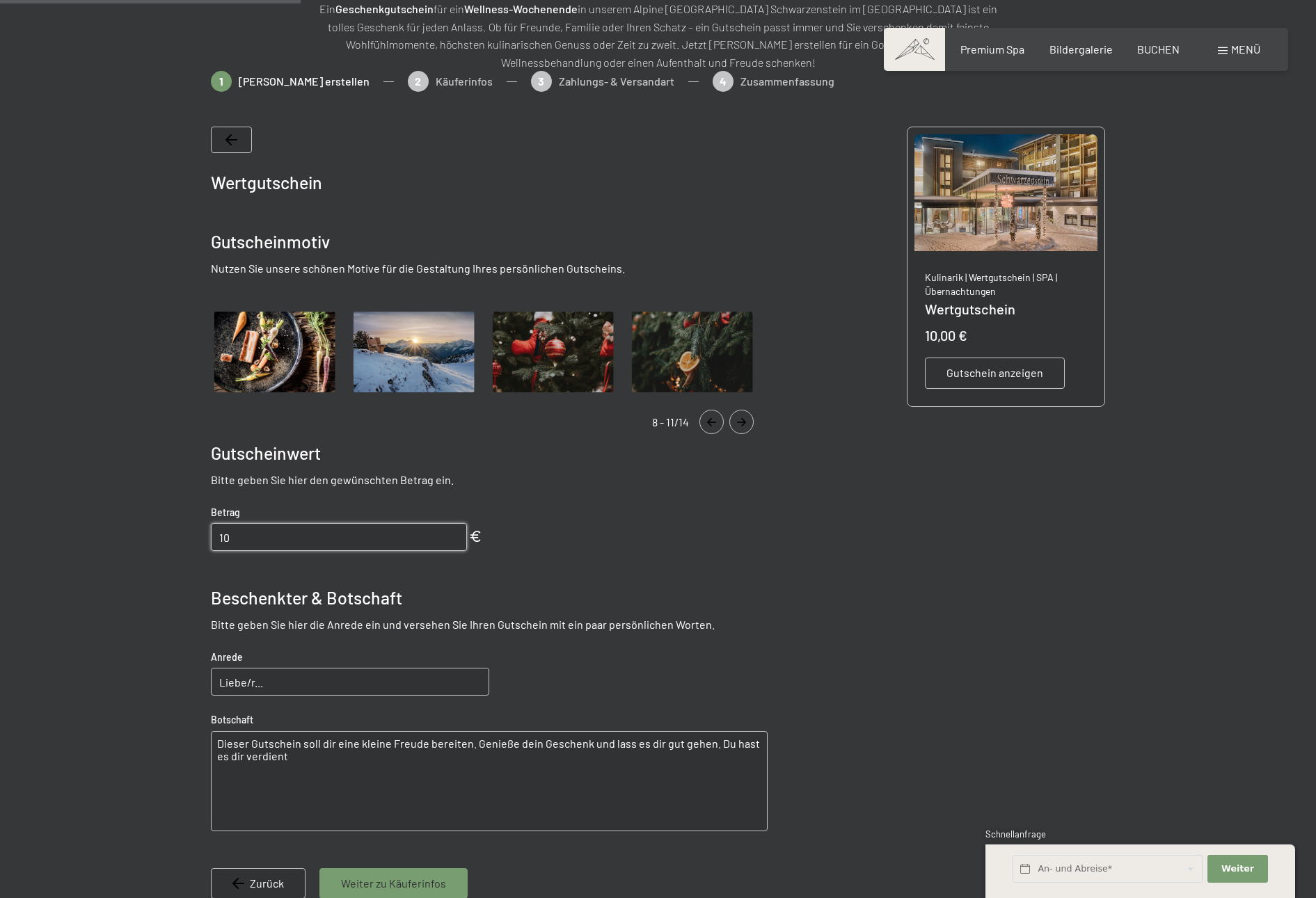
click at [743, 429] on button "Navigate to next slide" at bounding box center [741, 422] width 24 height 24
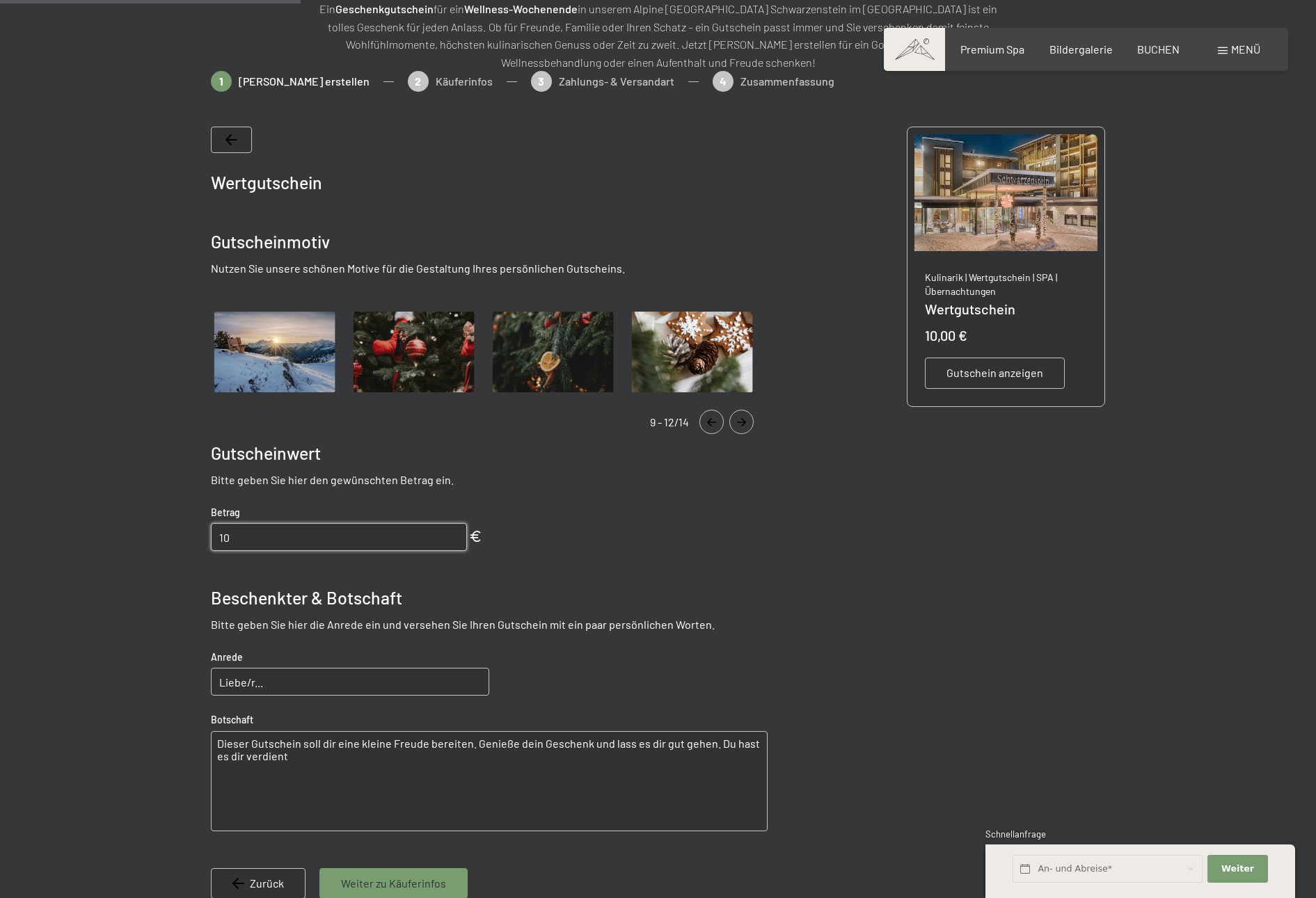
click at [743, 428] on button "Navigate to next slide" at bounding box center [741, 422] width 24 height 24
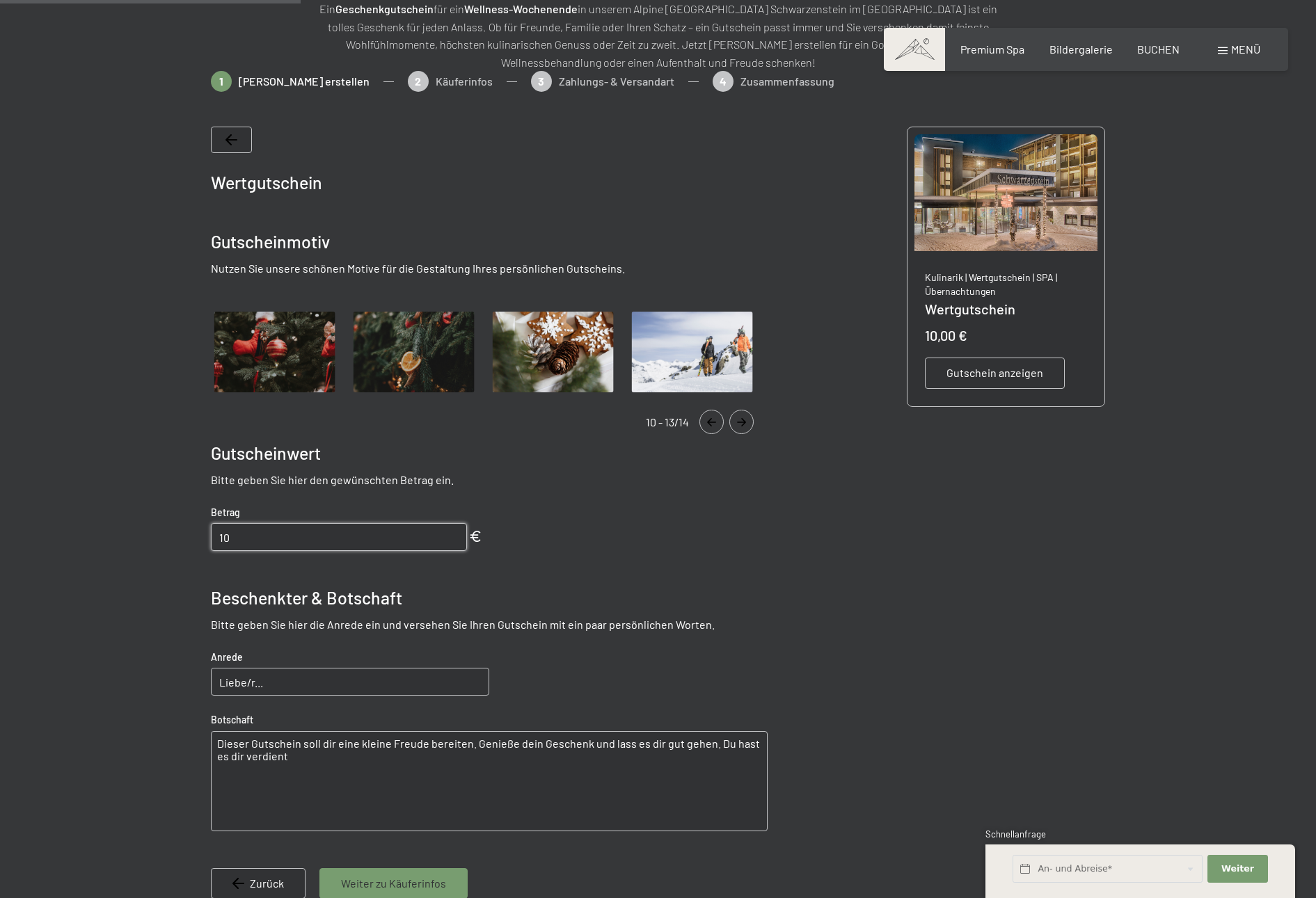
click at [743, 428] on button "Navigate to next slide" at bounding box center [741, 422] width 24 height 24
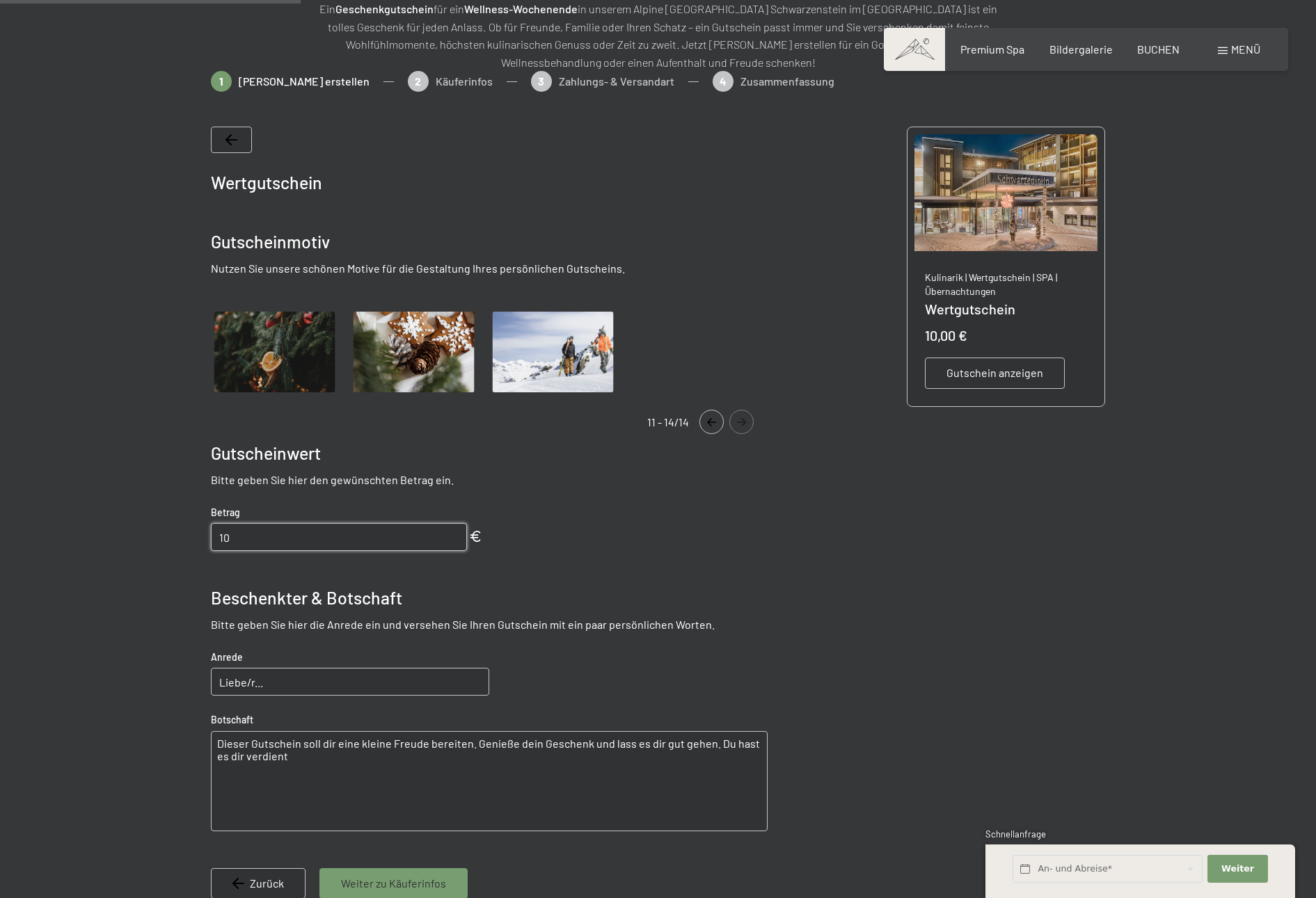
click at [744, 426] on icon "Navigate to next slide" at bounding box center [741, 422] width 23 height 8
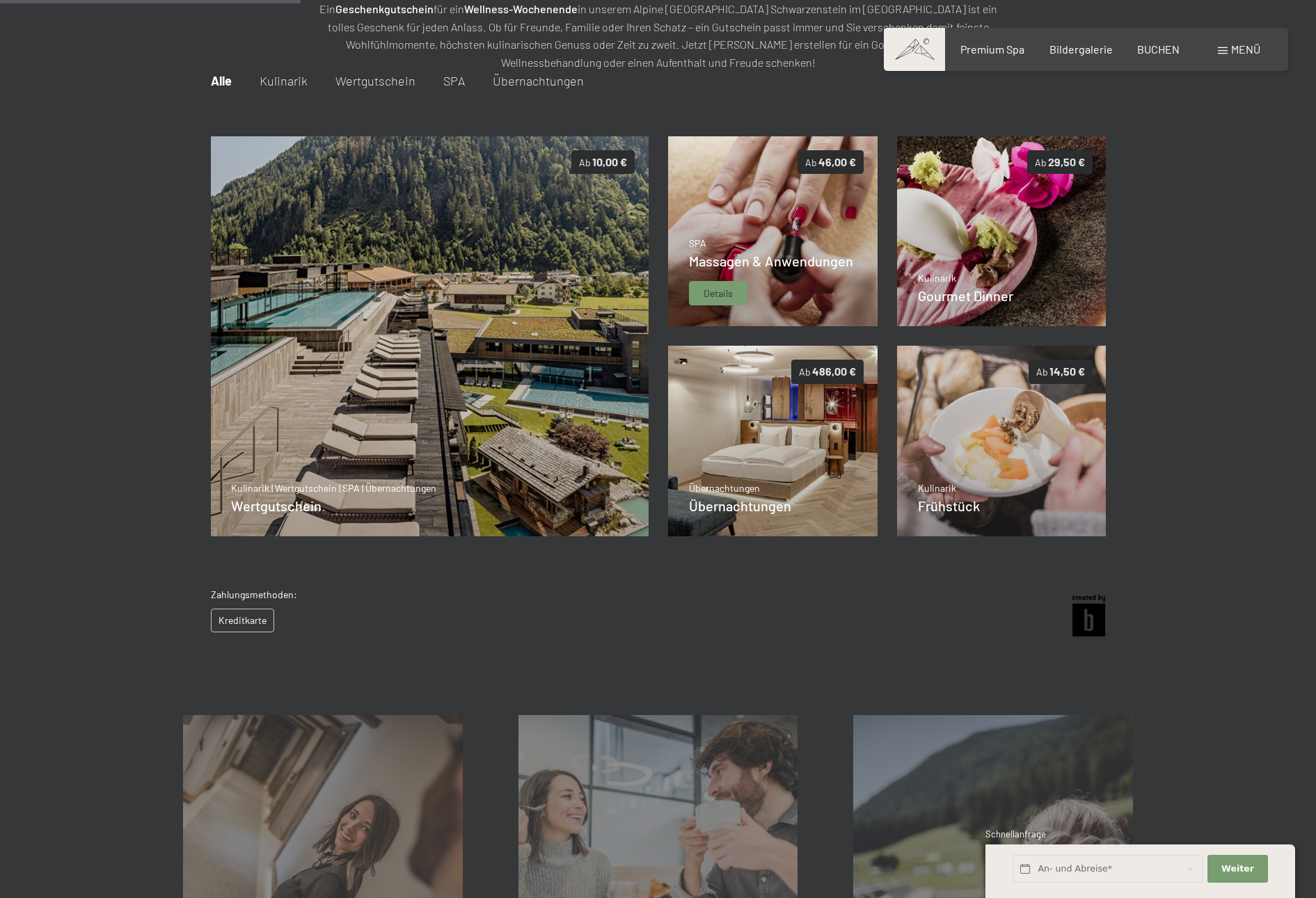
click at [737, 283] on div "Details" at bounding box center [718, 293] width 59 height 25
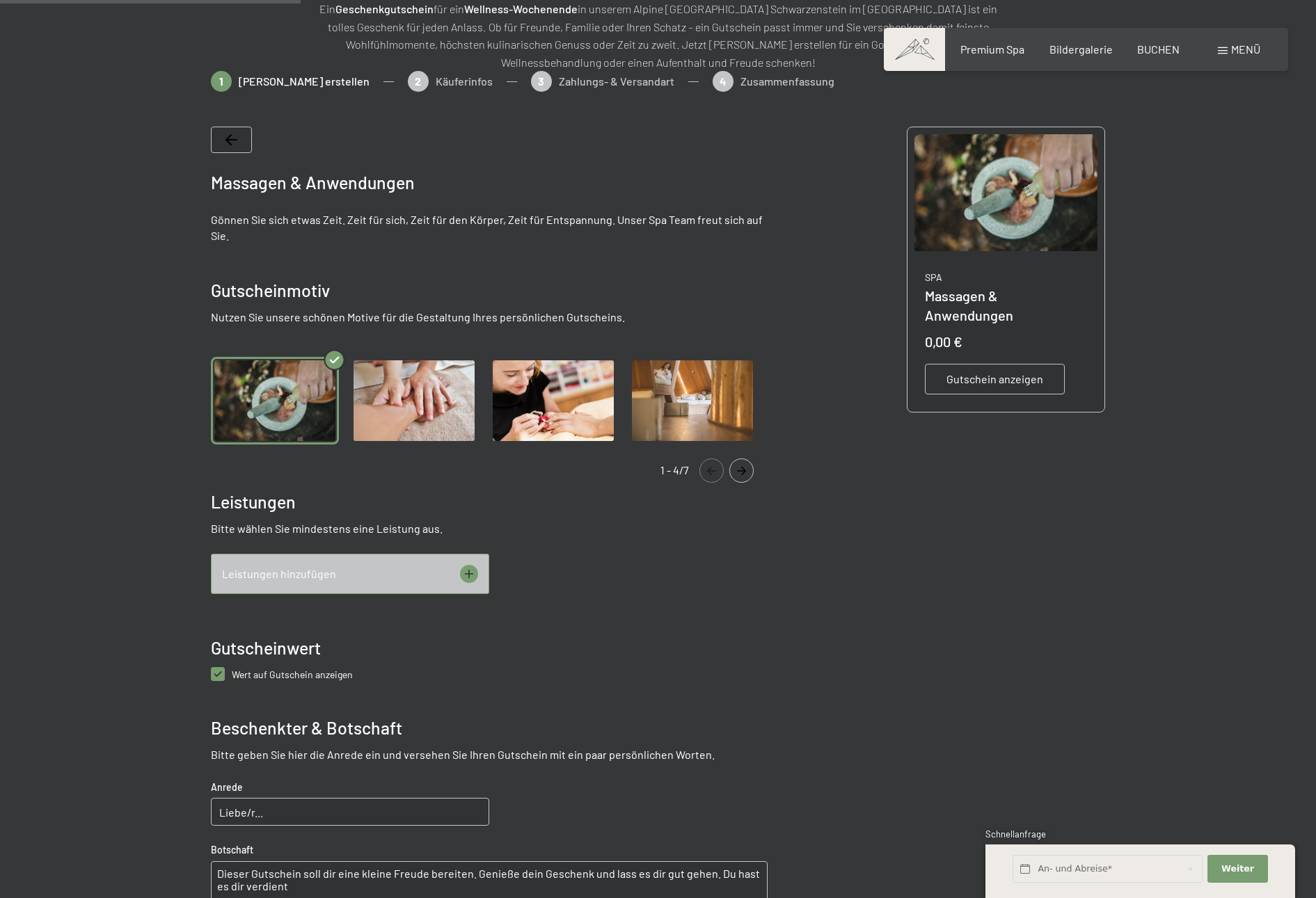
click at [273, 572] on span "Leistungen hinzufügen" at bounding box center [279, 574] width 114 height 16
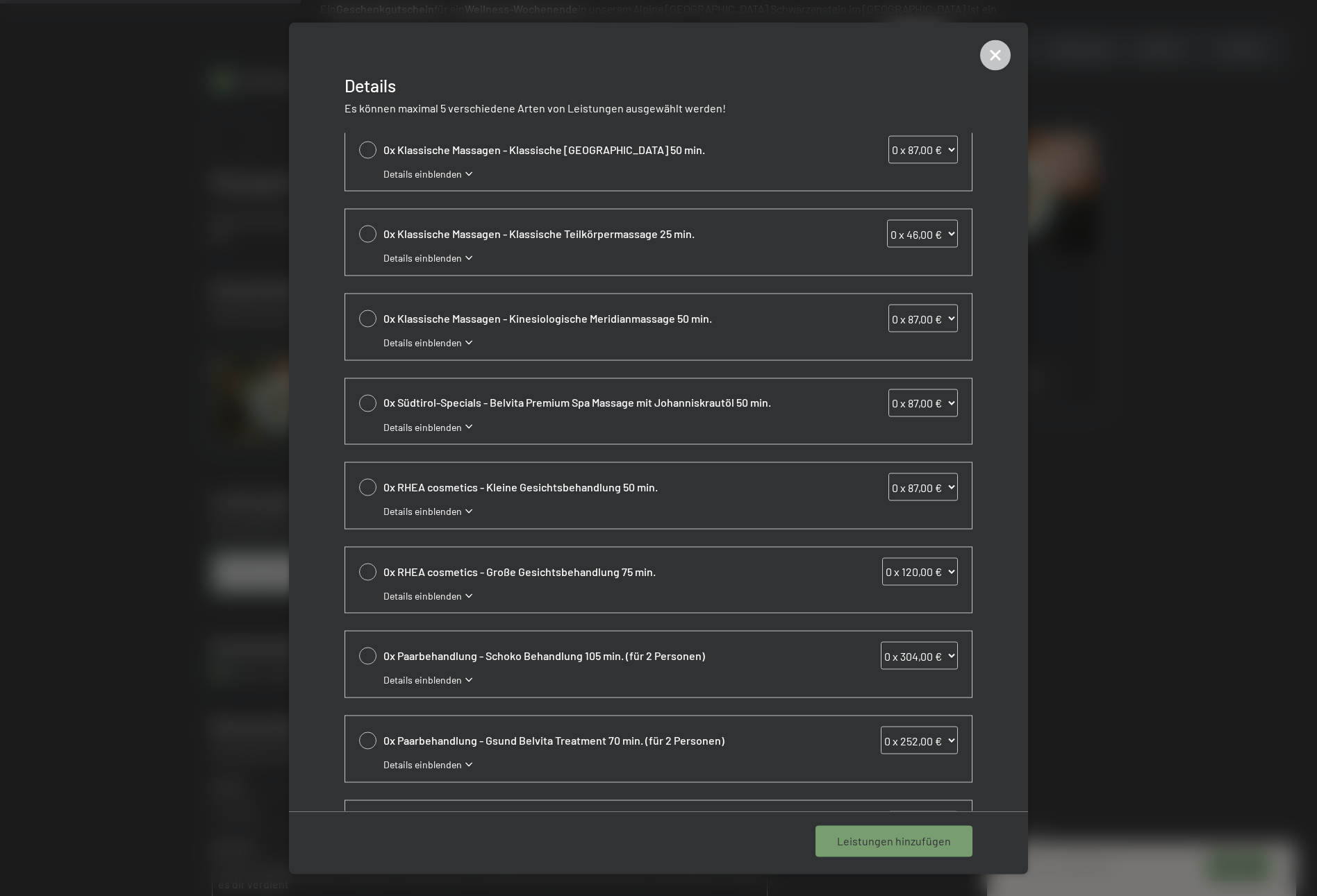
scroll to position [145, 0]
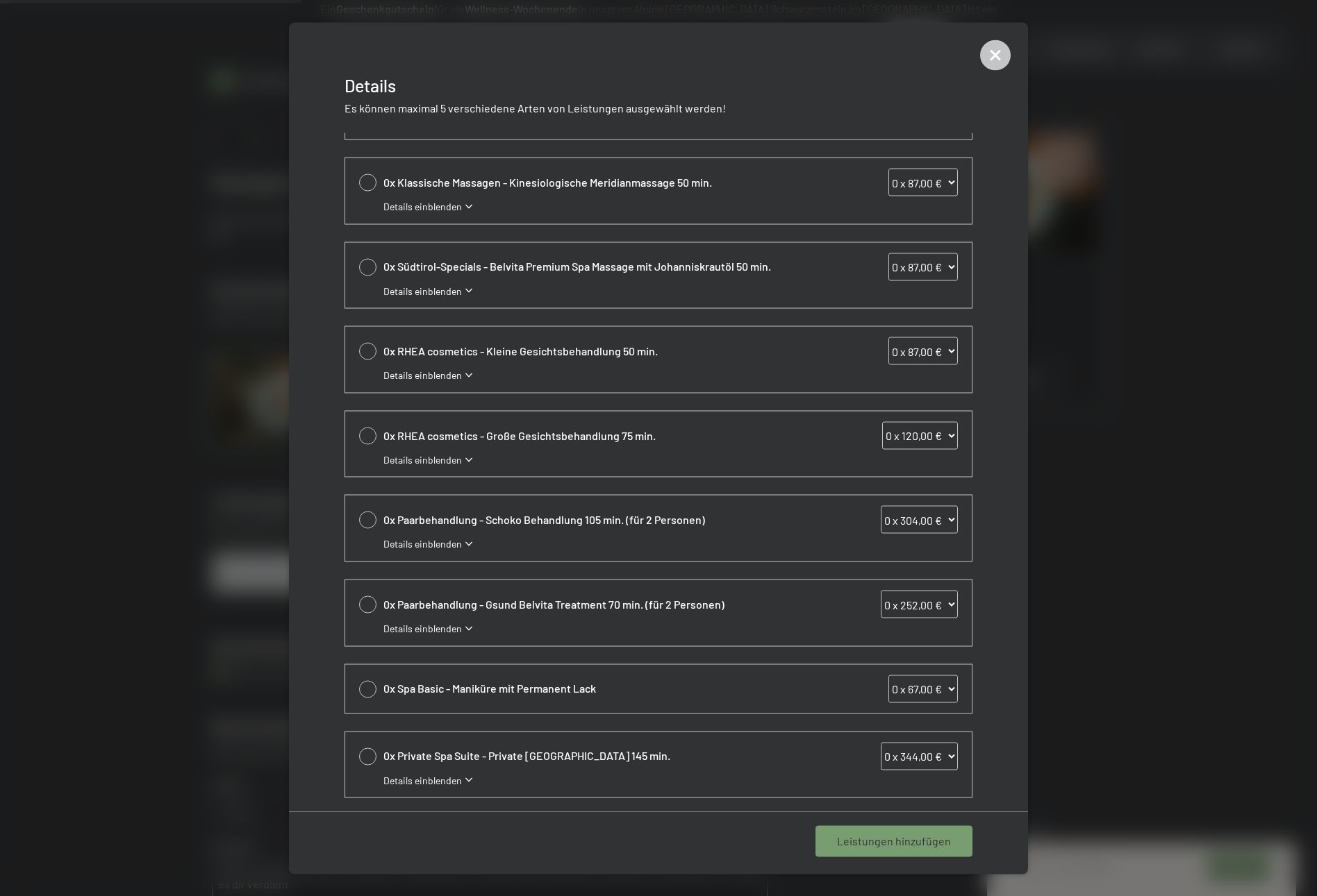
click at [564, 434] on span "0x RHEA cosmetics - Große Gesichtsbehandlung 75 min." at bounding box center [599, 435] width 431 height 16
click at [402, 459] on span "Details einblenden" at bounding box center [422, 460] width 78 height 14
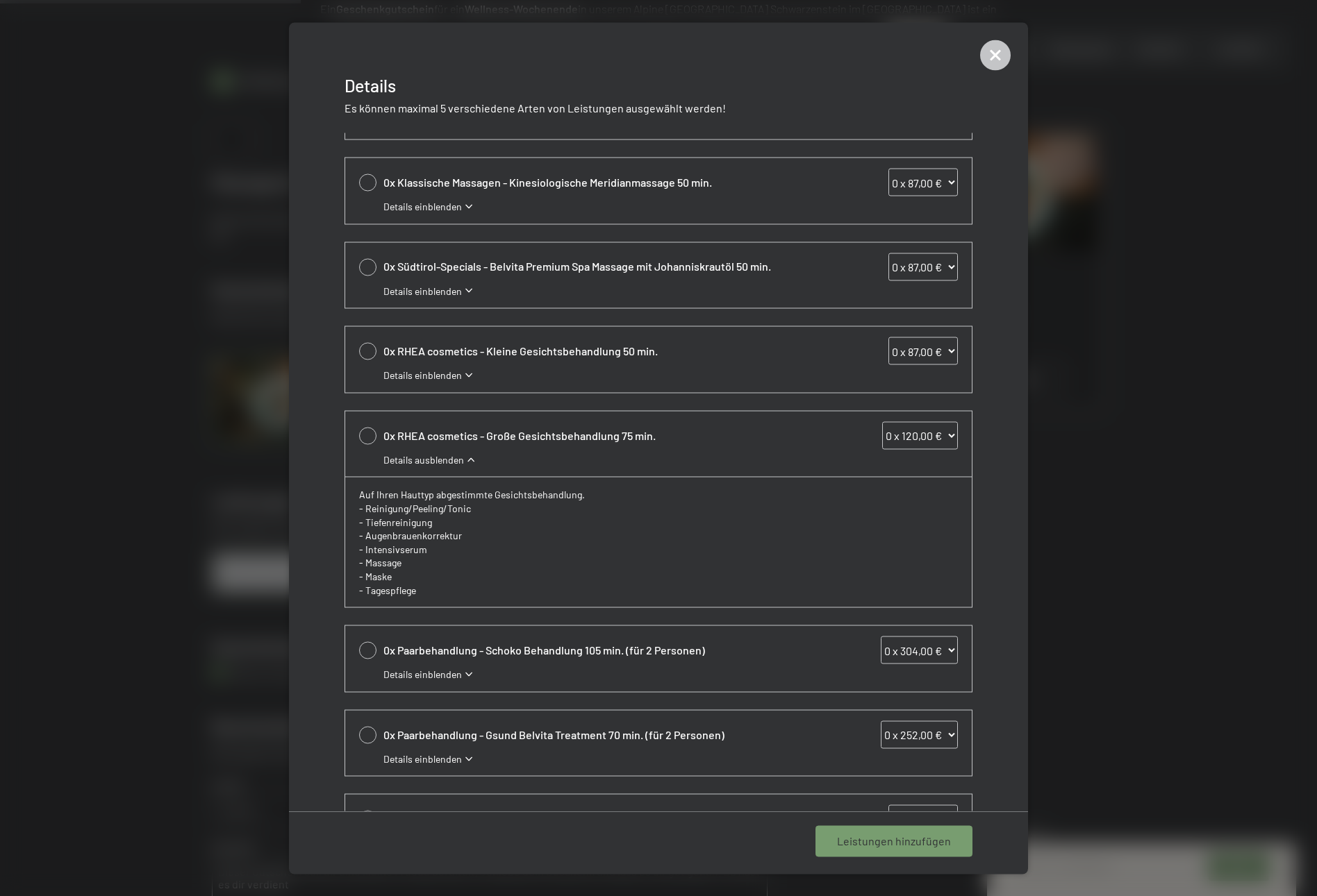
click at [404, 459] on span "Details ausblenden" at bounding box center [423, 460] width 80 height 14
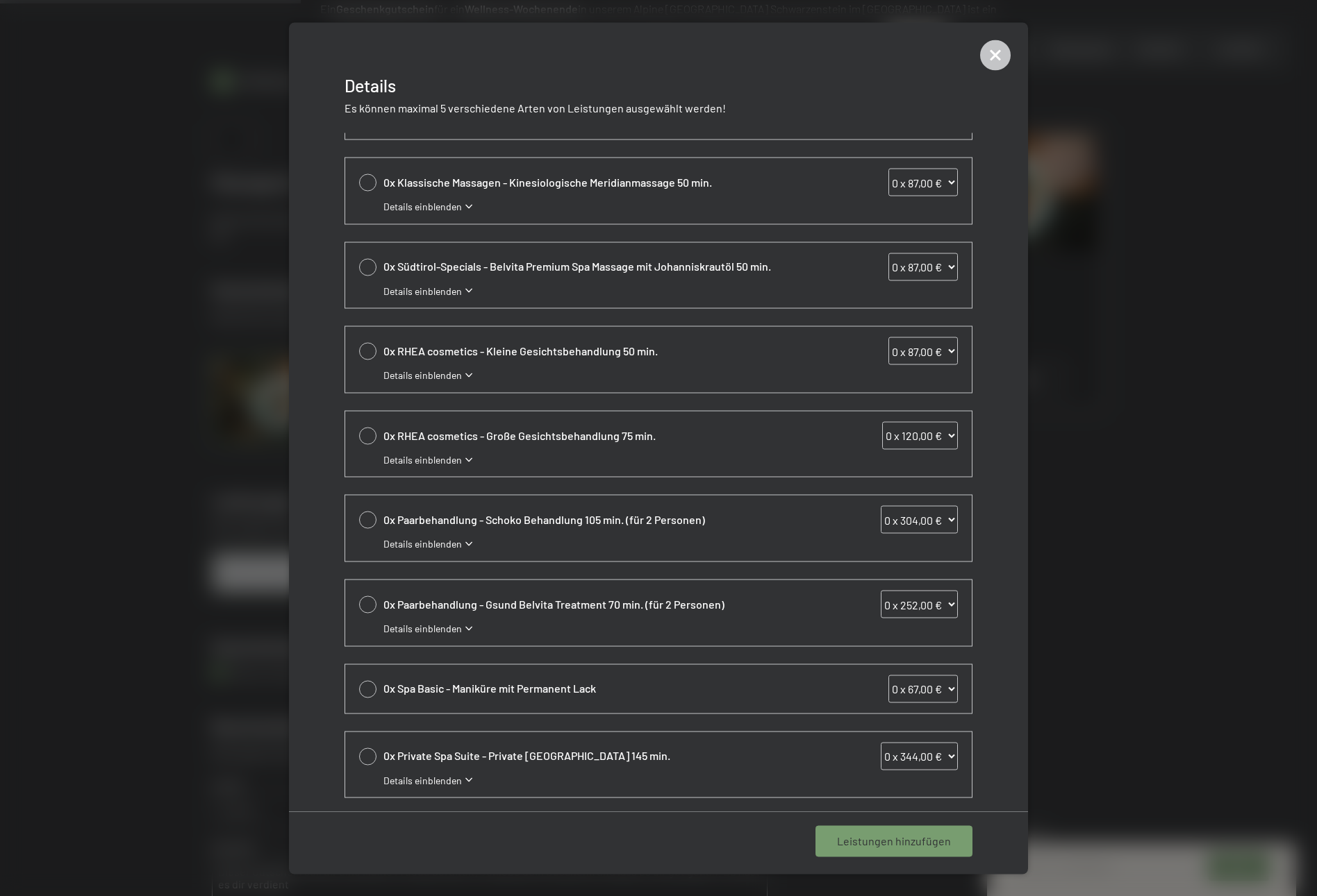
scroll to position [0, 0]
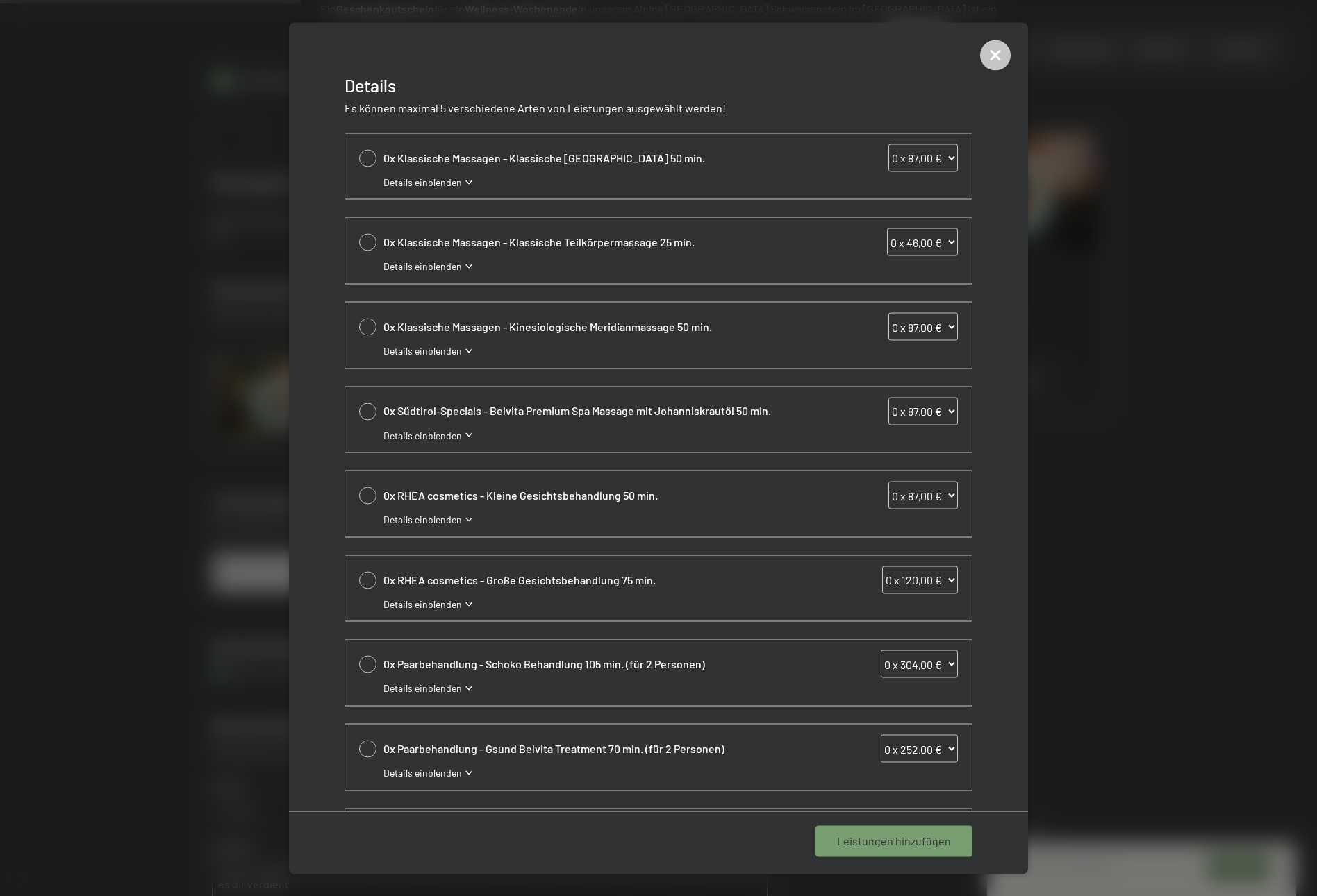
click at [424, 375] on div "0x Klassische Massagen - Klassische [GEOGRAPHIC_DATA] 50 min. 0 x 87,00 € 1 x 8…" at bounding box center [658, 471] width 739 height 678
click at [428, 358] on div "0x Klassische Massagen - Kinesiologische Meridianmassage 50 min. 0 x 87,00 € 1 …" at bounding box center [658, 335] width 627 height 66
click at [431, 354] on span "Details einblenden" at bounding box center [422, 351] width 78 height 14
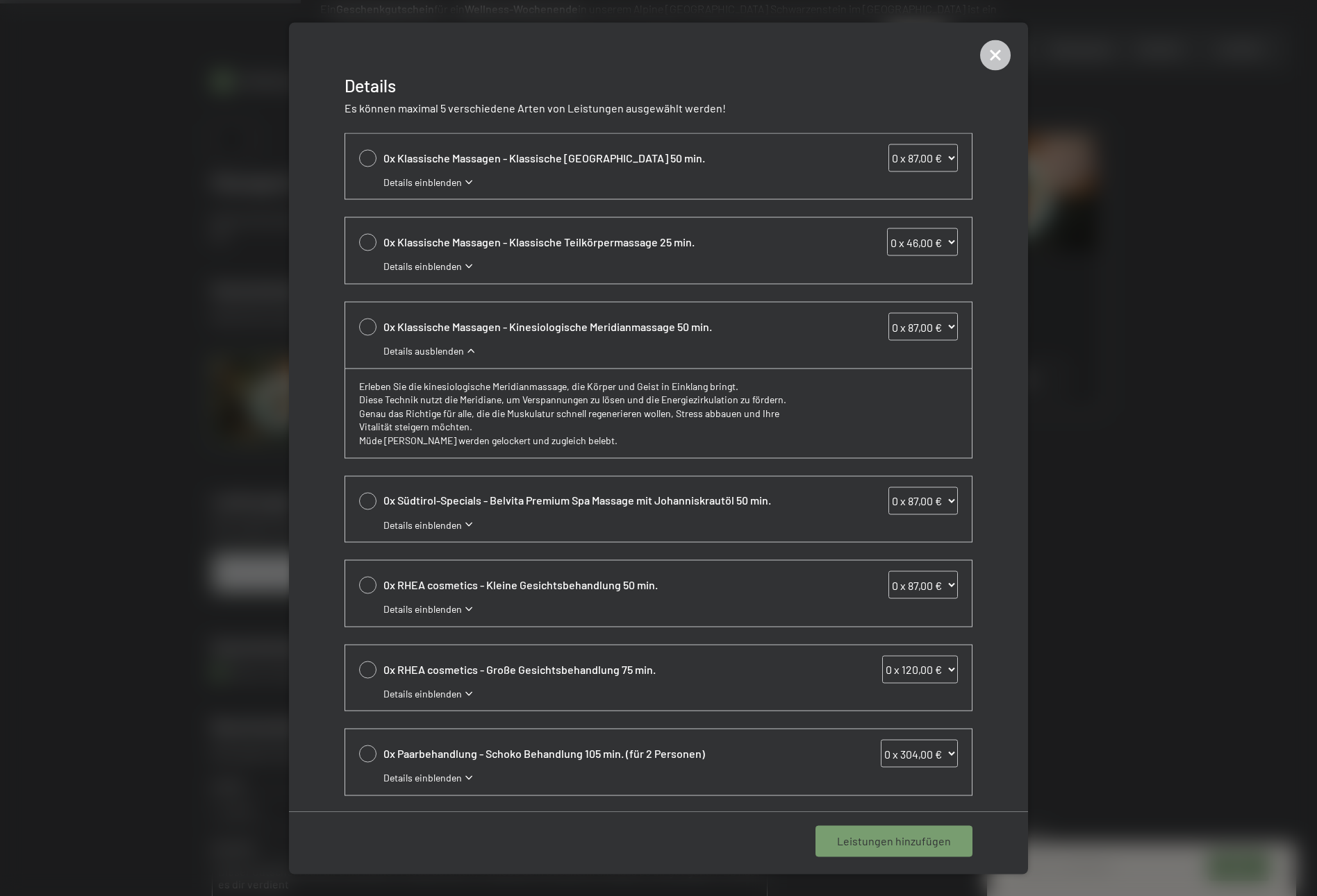
click at [415, 189] on div "0x Klassische Massagen - Klassische [GEOGRAPHIC_DATA] 50 min. 0 x 87,00 € 1 x 8…" at bounding box center [658, 166] width 627 height 66
click at [416, 185] on span "Details einblenden" at bounding box center [422, 182] width 78 height 14
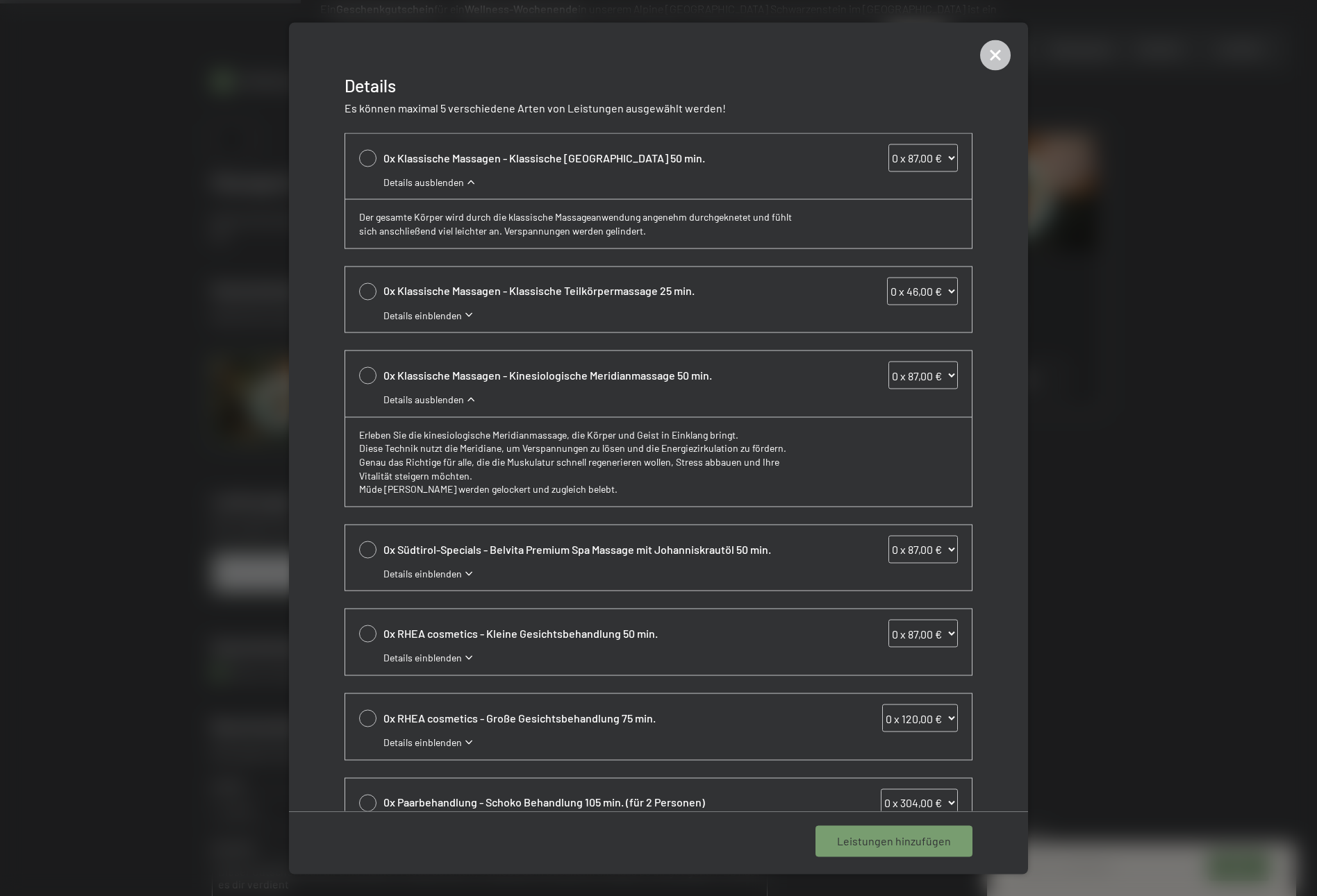
click at [364, 380] on div at bounding box center [368, 376] width 18 height 18
select select "1"
click at [375, 296] on div "0x Klassische Massagen - Klassische Teilkörpermassage 25 min. 0 x 46,00 € 1 x 4…" at bounding box center [658, 299] width 627 height 66
click at [371, 291] on div at bounding box center [368, 291] width 18 height 18
click at [371, 291] on icon at bounding box center [368, 291] width 16 height 6
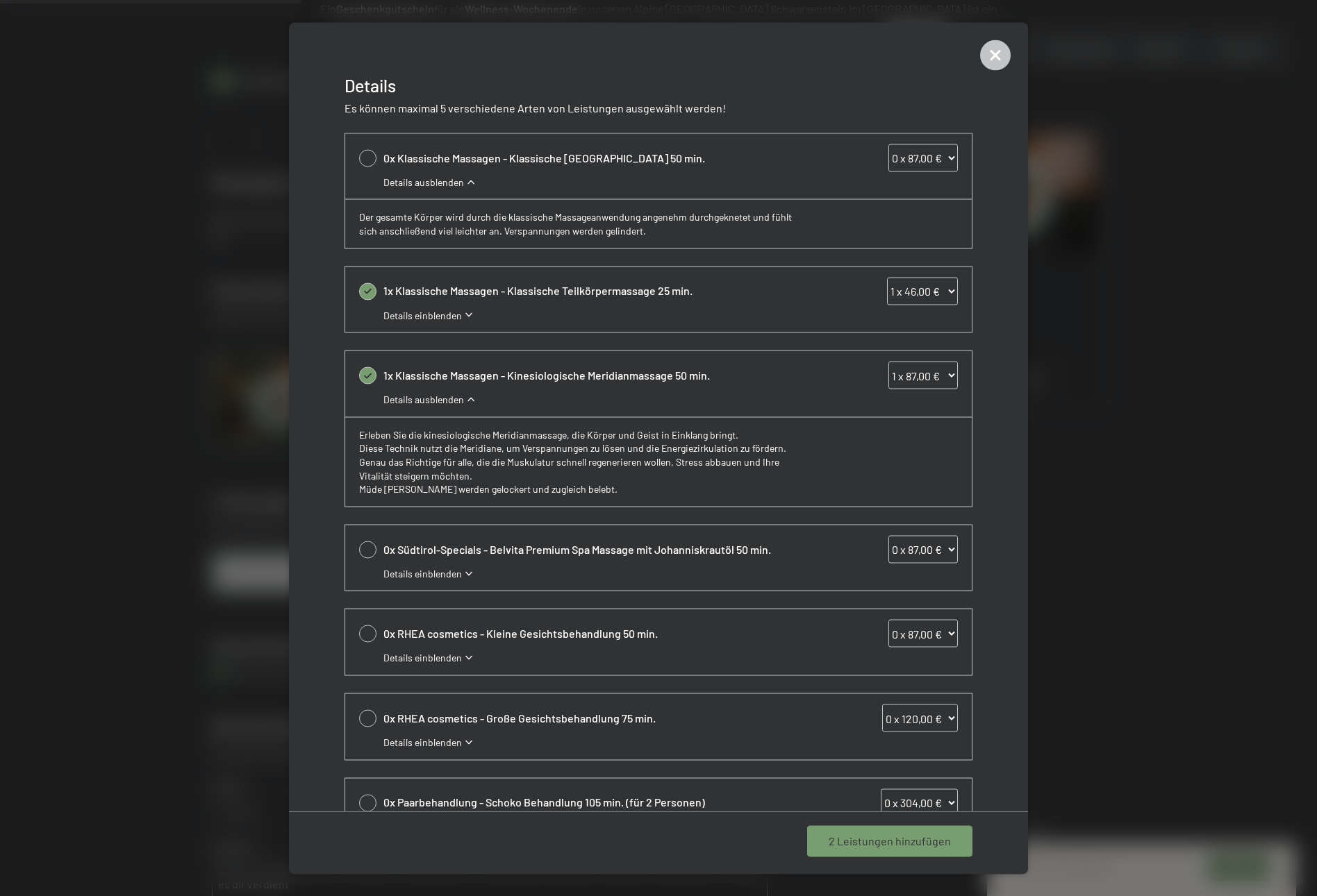
select select "0"
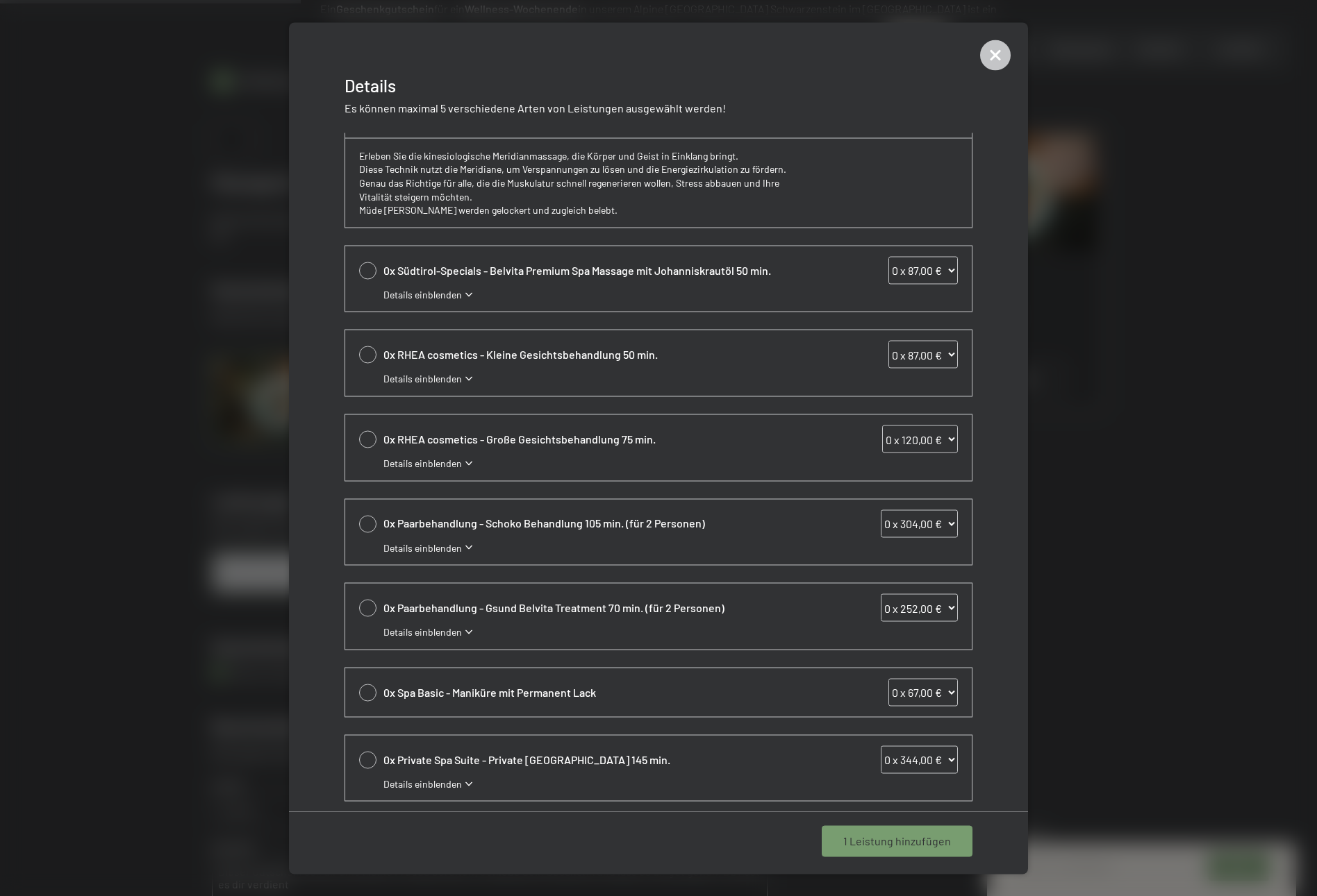
scroll to position [280, 0]
click at [428, 464] on div "0x RHEA cosmetics - Große Gesichtsbehandlung 75 min. 0 x 120,00 € 1 x 120,00 € …" at bounding box center [658, 447] width 627 height 66
click at [430, 461] on span "Details einblenden" at bounding box center [422, 464] width 78 height 14
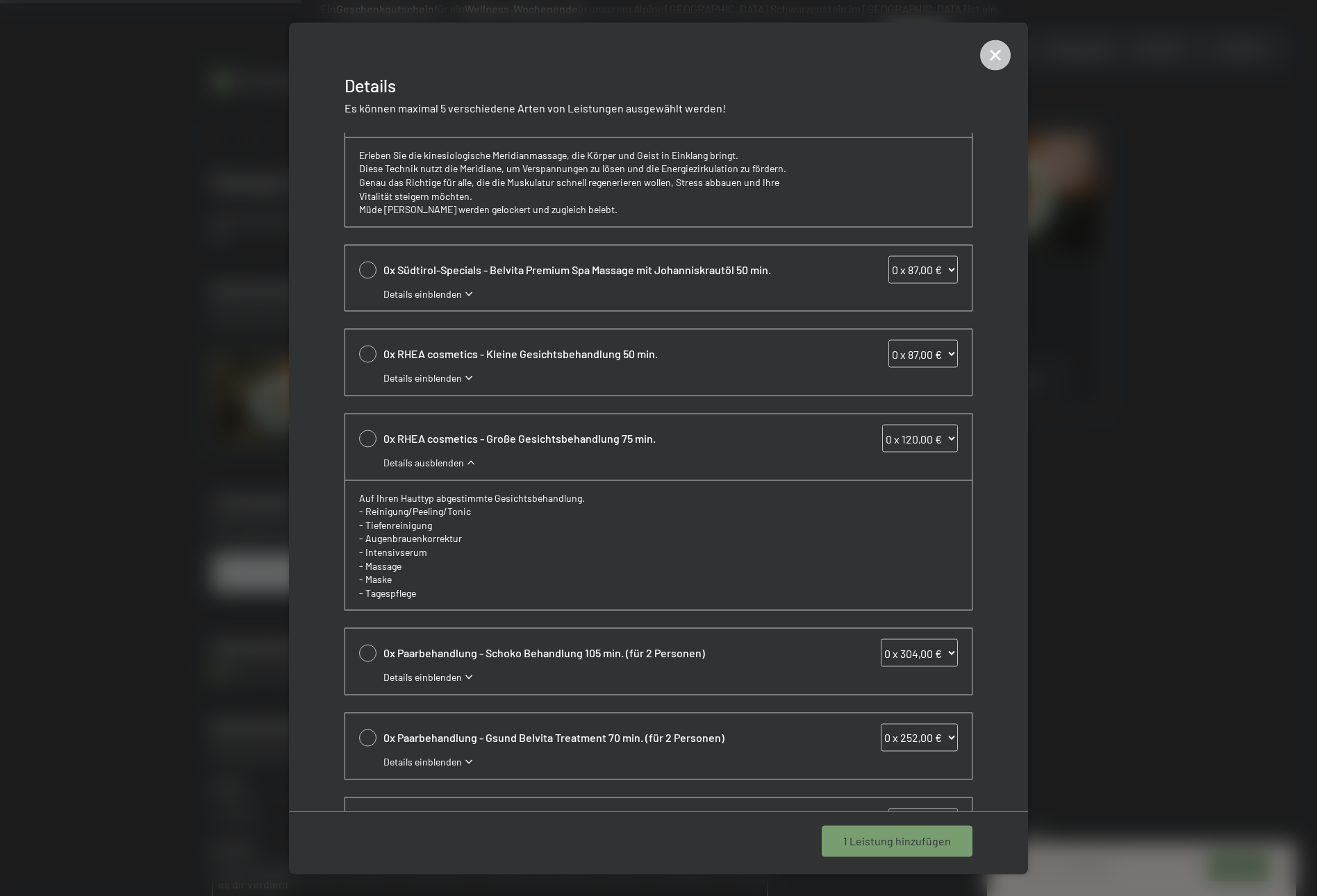
click at [417, 371] on span "Details einblenden" at bounding box center [422, 378] width 78 height 14
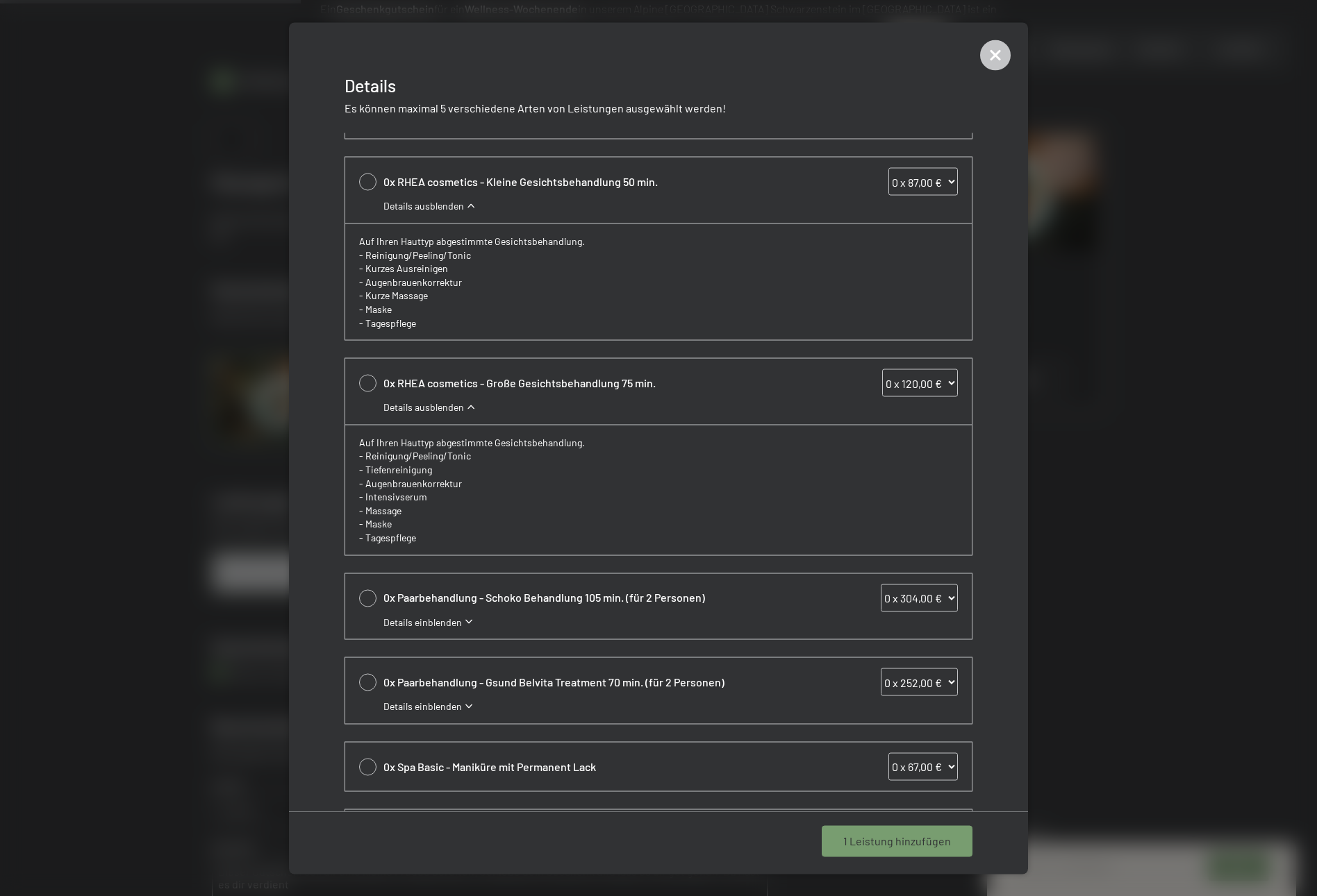
scroll to position [521, 0]
